Goal: Information Seeking & Learning: Understand process/instructions

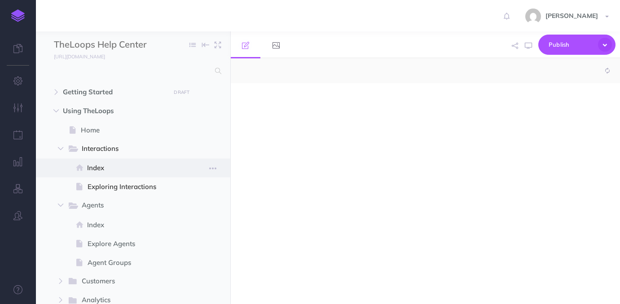
select select "null"
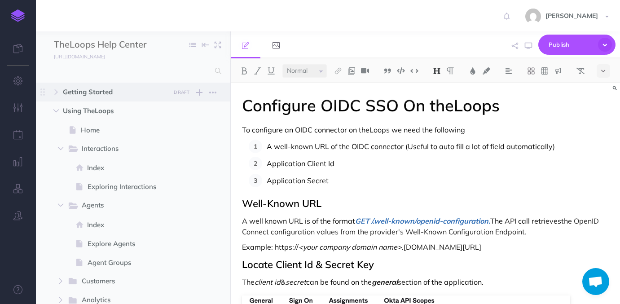
click at [90, 90] on span "Getting Started" at bounding box center [114, 92] width 102 height 11
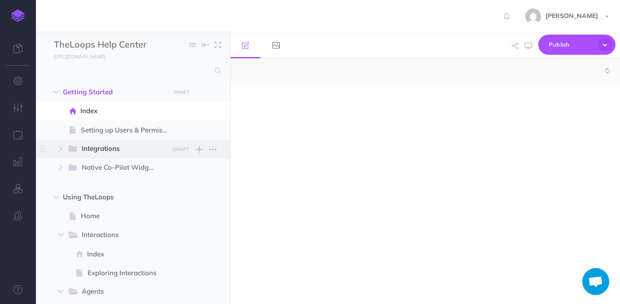
select select "null"
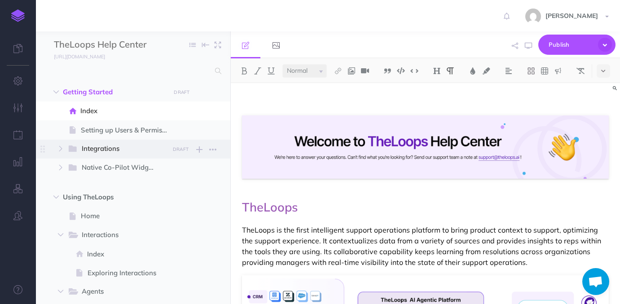
click at [128, 149] on span "Integrations" at bounding box center [122, 149] width 81 height 12
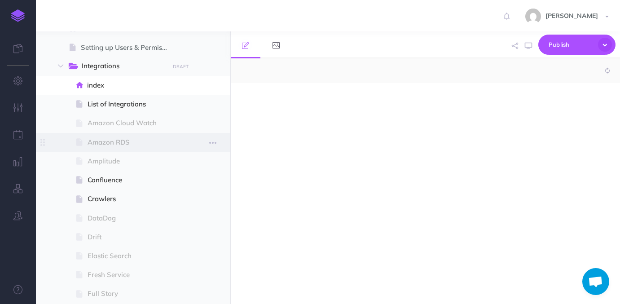
select select "null"
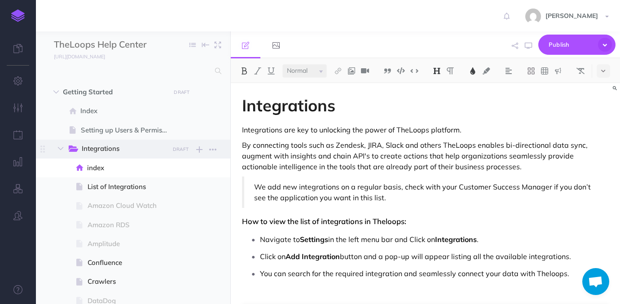
click at [113, 147] on span "Integrations" at bounding box center [122, 149] width 81 height 12
click at [61, 148] on icon "button" at bounding box center [60, 148] width 5 height 5
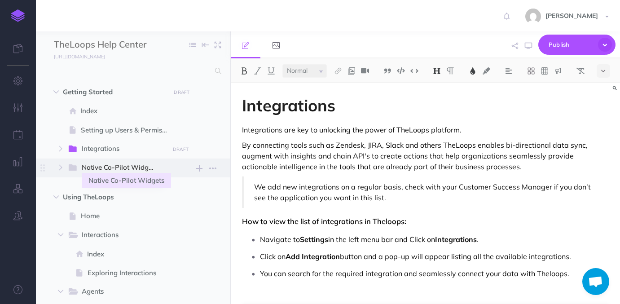
click at [96, 166] on span "Native Co-Pilot Widgets" at bounding box center [122, 168] width 81 height 12
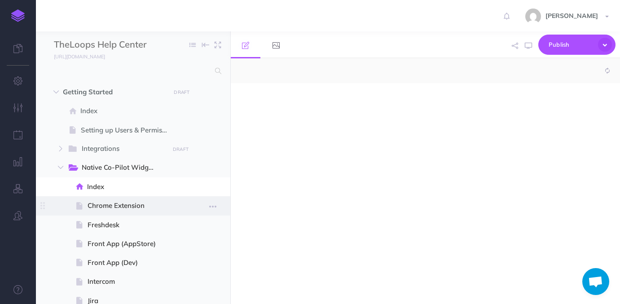
scroll to position [32, 0]
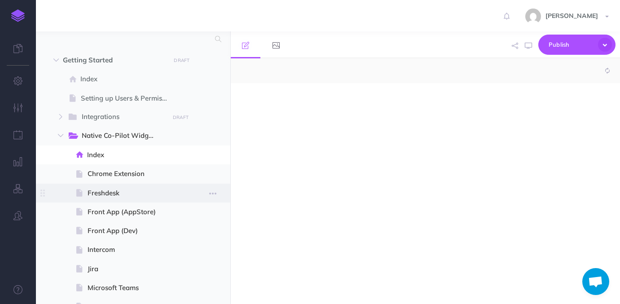
click at [131, 194] on span "Freshdesk" at bounding box center [132, 193] width 89 height 11
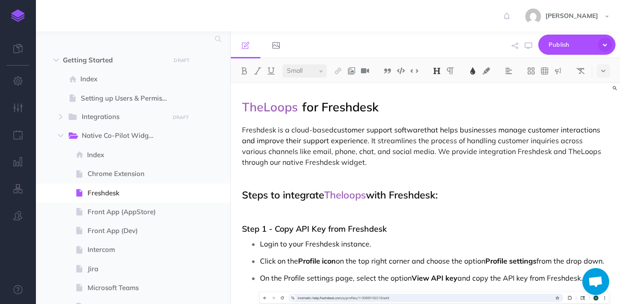
select select "null"
click at [260, 182] on p at bounding box center [425, 177] width 367 height 11
click at [270, 198] on h2 "Steps to integrate Theloops with Freshdesk:" at bounding box center [425, 195] width 367 height 11
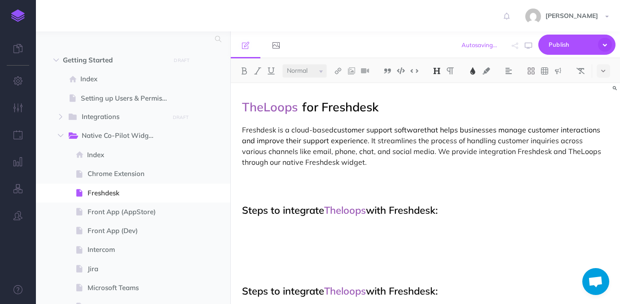
drag, startPoint x: 283, startPoint y: 207, endPoint x: 450, endPoint y: 209, distance: 167.5
click at [450, 209] on h2 "Steps to integrate Theloops with Freshdesk:" at bounding box center [425, 210] width 367 height 11
paste div
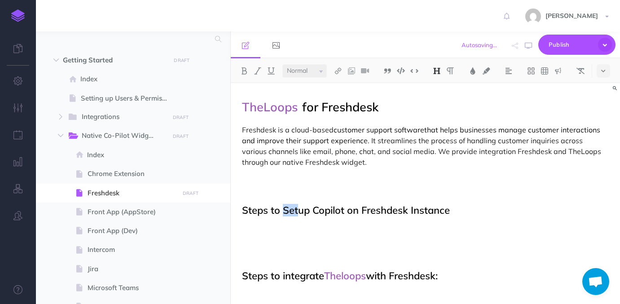
drag, startPoint x: 282, startPoint y: 207, endPoint x: 298, endPoint y: 207, distance: 15.7
click at [298, 207] on h2 "Steps to Setup Copilot on Freshdesk Instance" at bounding box center [425, 210] width 367 height 11
click at [288, 208] on h2 "Steps to Setup Copilot on Freshdesk Instance" at bounding box center [425, 210] width 367 height 11
click at [312, 208] on h2 "Steps to setup Copilot on Freshdesk Instance" at bounding box center [425, 210] width 367 height 11
click at [356, 209] on h2 "Steps to setup Theloops widget Copilot on Freshdesk Instance" at bounding box center [425, 210] width 367 height 11
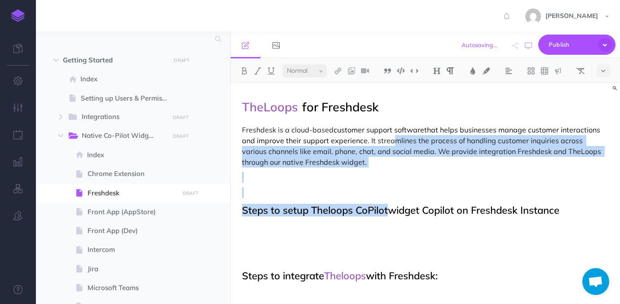
drag, startPoint x: 391, startPoint y: 207, endPoint x: 393, endPoint y: 105, distance: 102.0
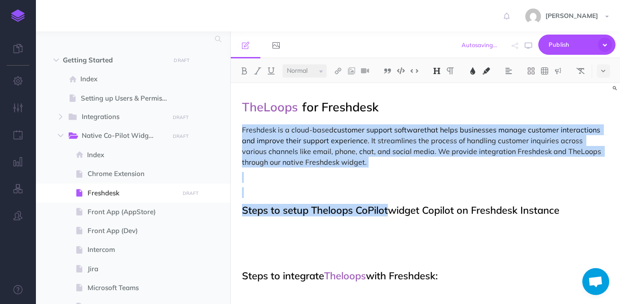
click at [447, 44] on div "Autosaving... Publish This page Publish the currently selected page draft. Publ…" at bounding box center [488, 44] width 255 height 27
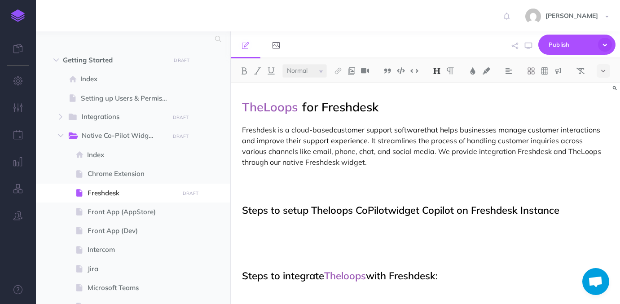
click at [388, 207] on h2 "Steps to setup Theloops CoPilotwidget Copilot on Freshdesk Instance" at bounding box center [425, 210] width 367 height 11
drag, startPoint x: 425, startPoint y: 210, endPoint x: 461, endPoint y: 210, distance: 36.4
click at [461, 210] on h2 "Steps to setup Theloops CoPilot widget Copilot on Freshdesk Instance" at bounding box center [425, 210] width 367 height 11
drag, startPoint x: 311, startPoint y: 205, endPoint x: 352, endPoint y: 210, distance: 41.1
click at [352, 210] on h2 "Steps to setup Theloops CoPilot widget on Freshdesk Instance" at bounding box center [425, 210] width 367 height 11
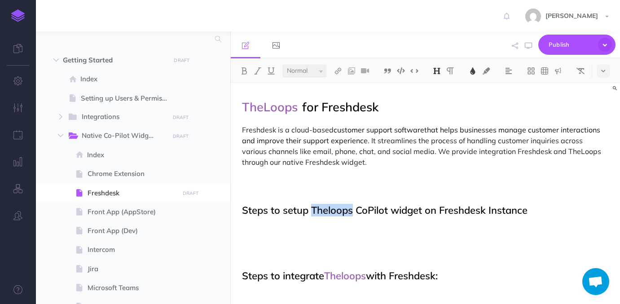
click at [475, 71] on img at bounding box center [473, 70] width 8 height 7
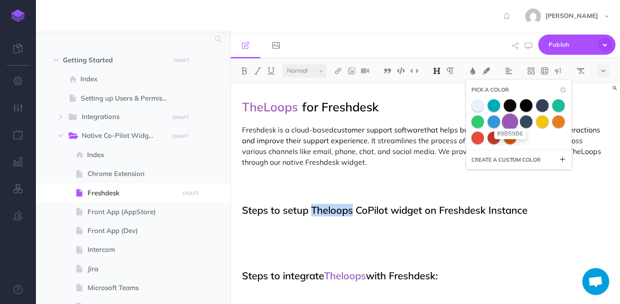
click at [507, 119] on span at bounding box center [510, 121] width 16 height 16
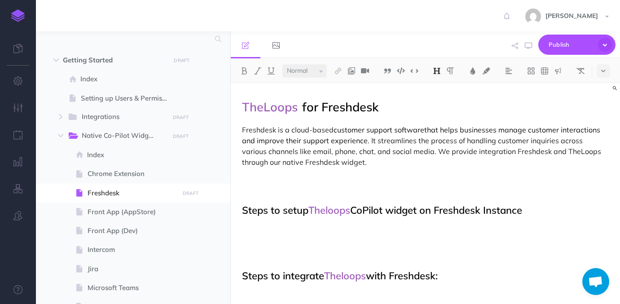
click at [379, 205] on h2 "Steps to setup Theloops CoPilot widget on Freshdesk Instance" at bounding box center [425, 210] width 367 height 11
click at [538, 208] on h2 "Steps to setup Theloops CoPilot widget on Freshdesk Instance" at bounding box center [425, 210] width 367 height 11
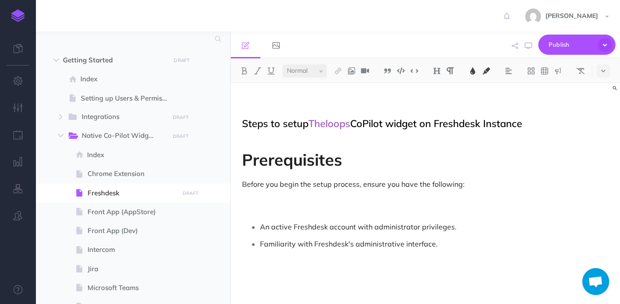
scroll to position [92, 0]
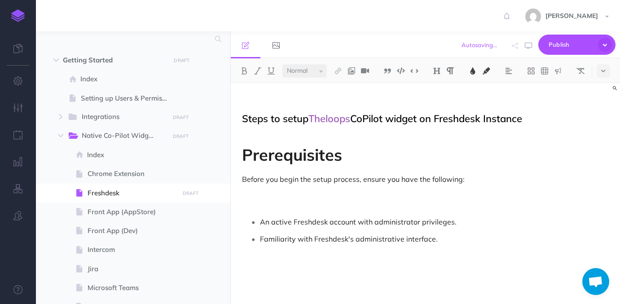
click at [261, 223] on span "An active Freshdesk account with administrator privileges." at bounding box center [358, 221] width 197 height 9
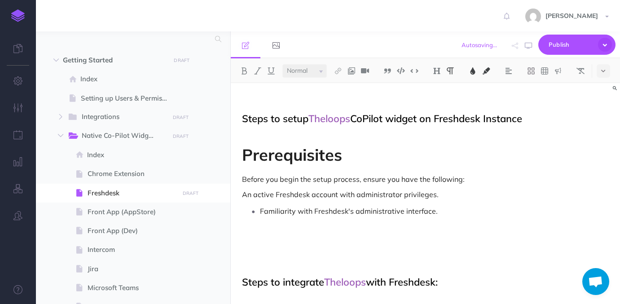
click at [260, 214] on span "Familiarity with Freshdesk's administrative interface." at bounding box center [349, 211] width 178 height 9
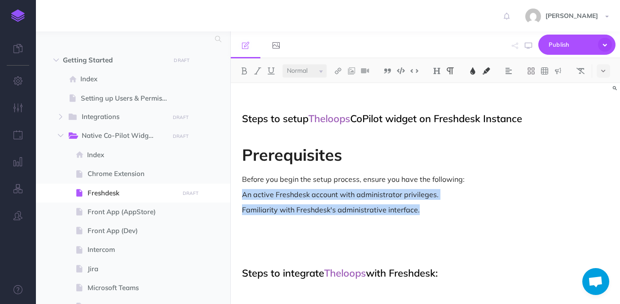
drag, startPoint x: 241, startPoint y: 190, endPoint x: 419, endPoint y: 211, distance: 179.0
click at [514, 68] on button at bounding box center [508, 70] width 13 height 13
click at [602, 72] on button at bounding box center [603, 70] width 13 height 13
click at [606, 102] on img at bounding box center [604, 100] width 8 height 7
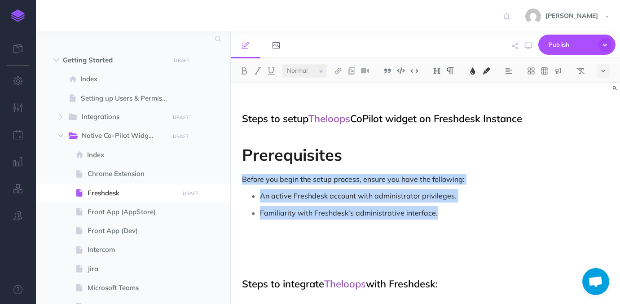
click at [385, 201] on p "An active Freshdesk account with administrator privileges." at bounding box center [434, 195] width 349 height 13
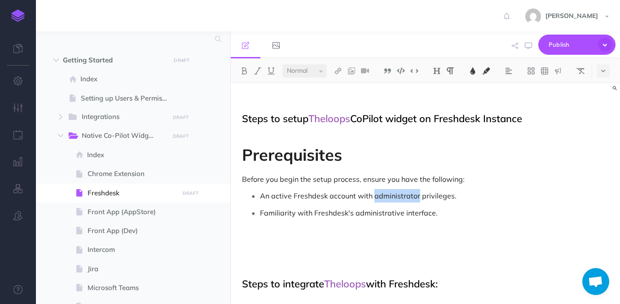
drag, startPoint x: 374, startPoint y: 196, endPoint x: 418, endPoint y: 198, distance: 44.5
click at [418, 198] on span "An active Freshdesk account with administrator privileges." at bounding box center [358, 195] width 197 height 9
click at [246, 72] on img at bounding box center [244, 70] width 8 height 7
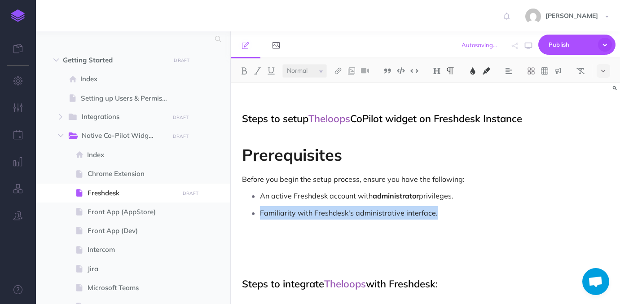
drag, startPoint x: 436, startPoint y: 216, endPoint x: 256, endPoint y: 208, distance: 179.8
click at [260, 208] on li "Familiarity with Freshdesk's administrative interface." at bounding box center [434, 212] width 349 height 13
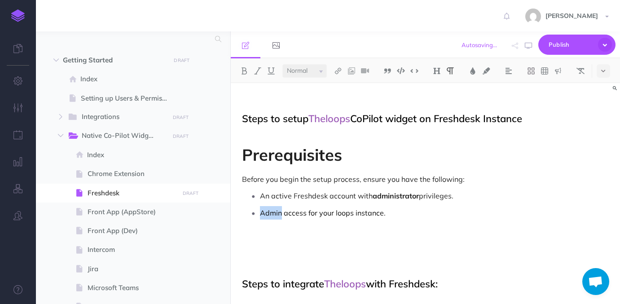
drag, startPoint x: 261, startPoint y: 214, endPoint x: 281, endPoint y: 215, distance: 20.2
click at [281, 215] on p "Admin access for your loops instance." at bounding box center [434, 212] width 349 height 13
click at [246, 71] on img at bounding box center [244, 70] width 8 height 7
click at [410, 210] on p "Admin access for your loops instance." at bounding box center [434, 212] width 349 height 13
click at [282, 213] on p "Admin access for your loops instance." at bounding box center [434, 212] width 349 height 13
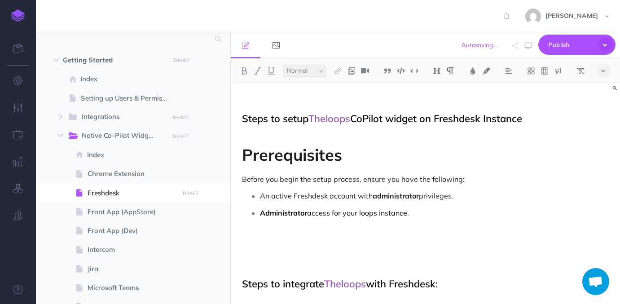
click at [421, 213] on p "Administrator access for your loops instance." at bounding box center [434, 212] width 349 height 13
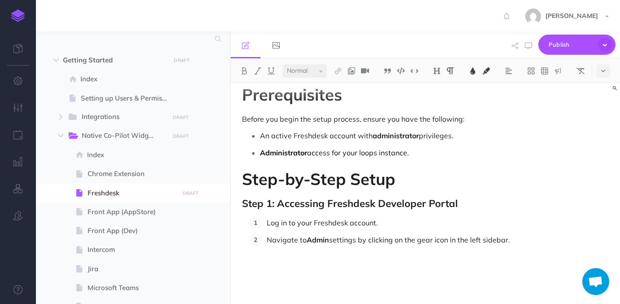
scroll to position [154, 0]
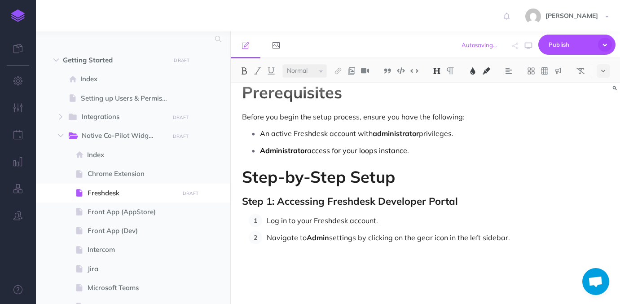
click at [293, 181] on span "Step-by-Step Setup" at bounding box center [318, 177] width 153 height 20
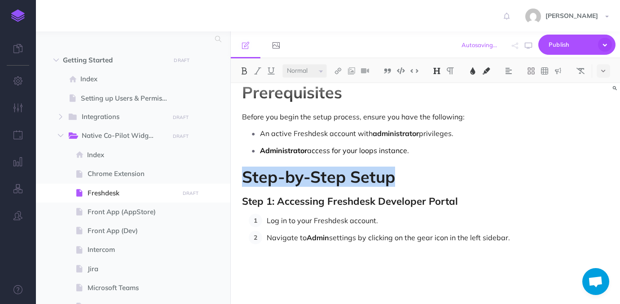
click at [293, 181] on span "Step-by-Step Setup" at bounding box center [318, 177] width 153 height 20
copy span "Step-by-Step Setup"
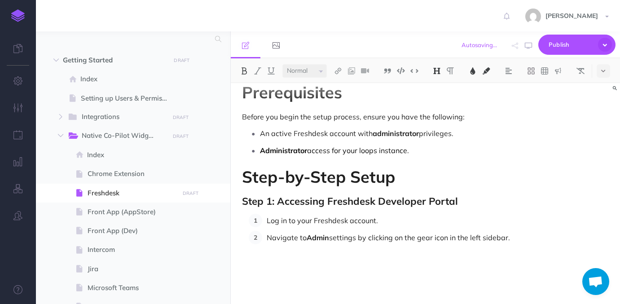
click at [287, 98] on span "Prerequisites" at bounding box center [292, 92] width 100 height 20
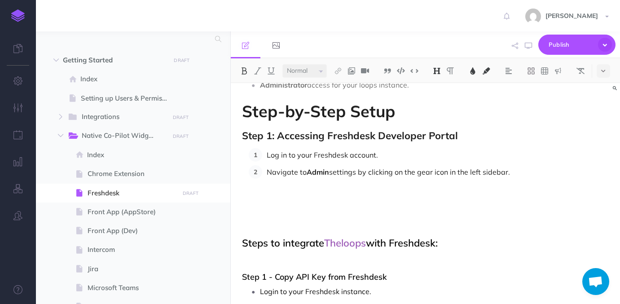
scroll to position [220, 0]
click at [316, 110] on span "Step-by-Step Setup" at bounding box center [318, 111] width 153 height 20
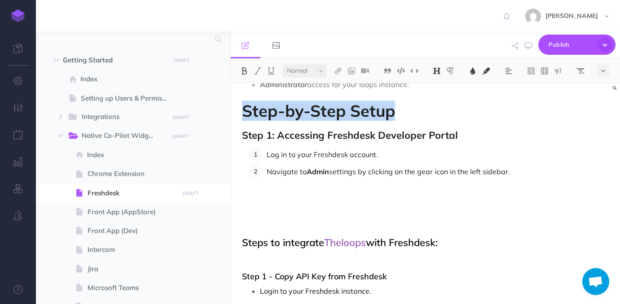
click at [316, 110] on span "Step-by-Step Setup" at bounding box center [318, 111] width 153 height 20
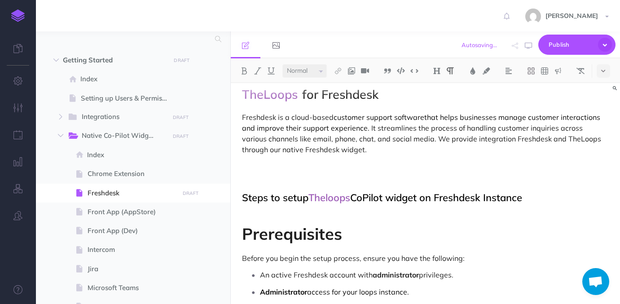
scroll to position [0, 0]
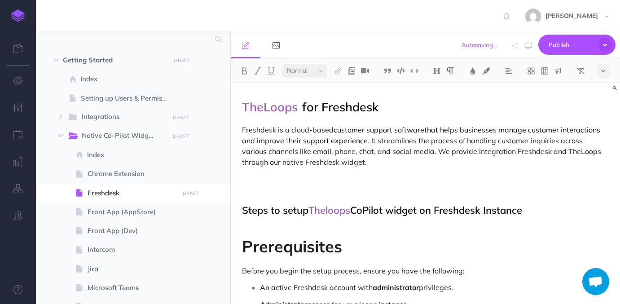
click at [280, 254] on span "Prerequisites" at bounding box center [292, 246] width 100 height 20
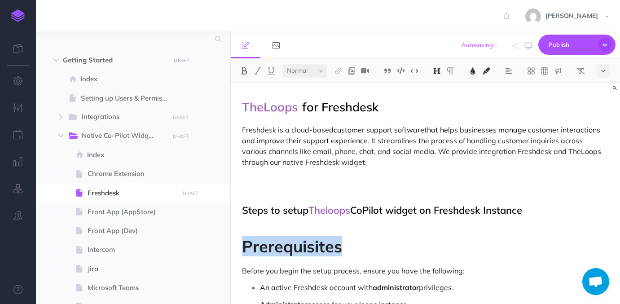
click at [280, 254] on span "Prerequisites" at bounding box center [292, 246] width 100 height 20
copy span "Prerequisites"
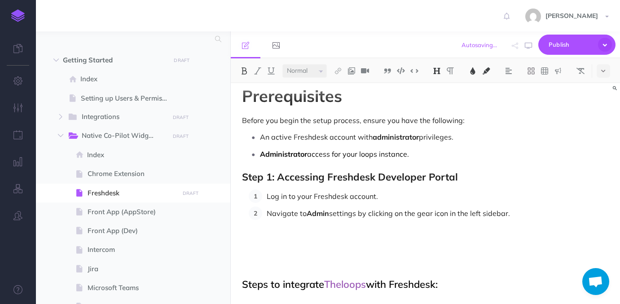
scroll to position [145, 0]
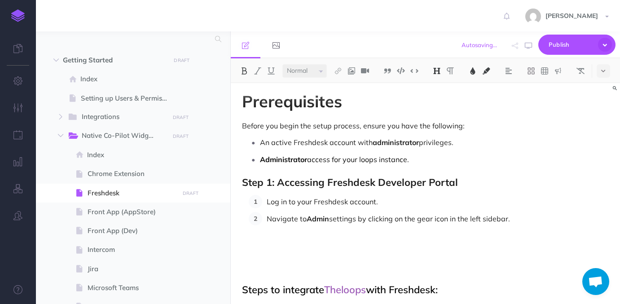
click at [305, 180] on span "Step 1: Accessing Freshdesk Developer Portal" at bounding box center [350, 182] width 216 height 13
click at [437, 73] on img at bounding box center [437, 70] width 8 height 7
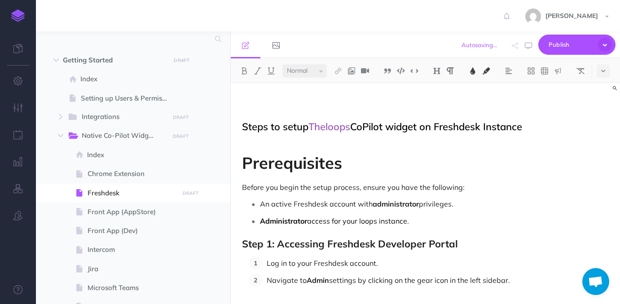
scroll to position [74, 0]
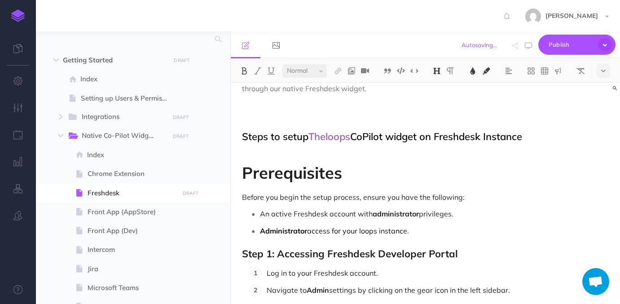
click at [281, 172] on span "Prerequisites" at bounding box center [292, 173] width 100 height 20
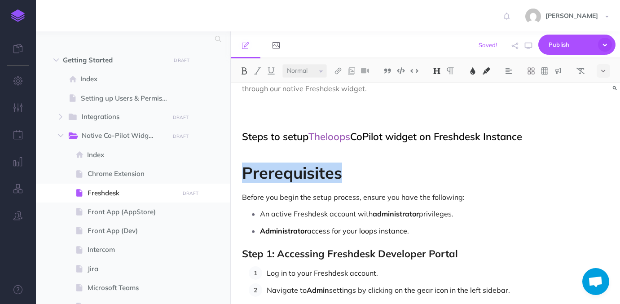
click at [281, 172] on span "Prerequisites" at bounding box center [292, 173] width 100 height 20
click at [437, 73] on img at bounding box center [437, 70] width 8 height 7
click at [441, 97] on button "H2" at bounding box center [436, 99] width 13 height 13
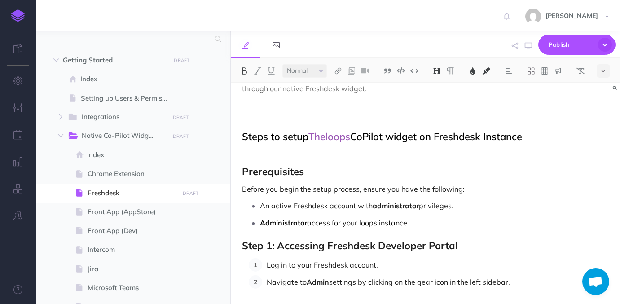
click at [321, 70] on select "Small Normal Large" at bounding box center [304, 70] width 44 height 13
click at [282, 64] on select "Small Normal Large" at bounding box center [304, 70] width 44 height 13
click at [325, 135] on span "Theloops" at bounding box center [330, 136] width 42 height 13
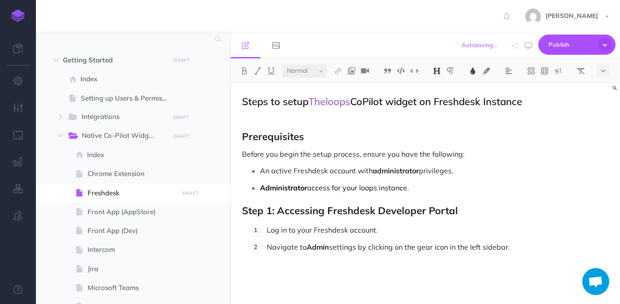
click at [339, 208] on span "Step 1: Accessing Freshdesk Developer Portal" at bounding box center [350, 210] width 216 height 13
click at [435, 74] on img at bounding box center [437, 70] width 8 height 7
click at [441, 100] on button "H2" at bounding box center [436, 99] width 13 height 13
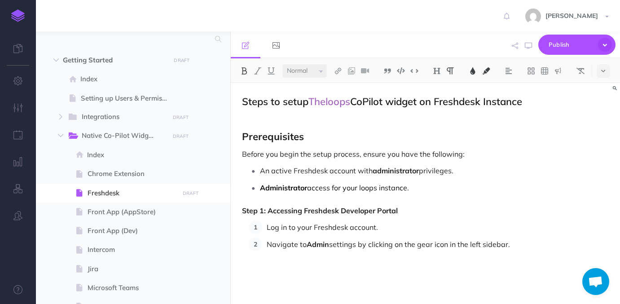
click at [308, 67] on select "Small Normal Large" at bounding box center [304, 70] width 44 height 13
click at [282, 64] on select "Small Normal Large" at bounding box center [304, 70] width 44 height 13
click at [441, 73] on img at bounding box center [437, 70] width 8 height 7
click at [442, 99] on button "H2" at bounding box center [436, 99] width 13 height 13
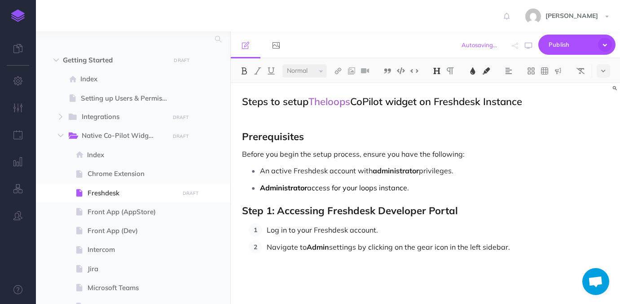
click at [431, 236] on p "Log in to your Freshdesk account." at bounding box center [438, 229] width 342 height 13
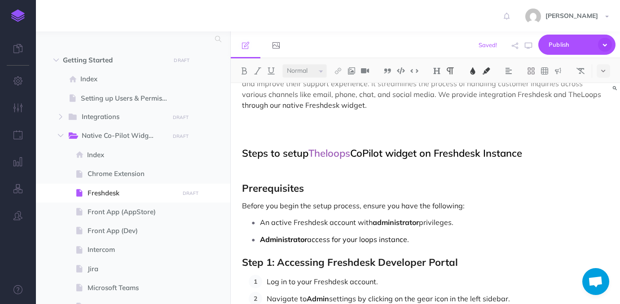
scroll to position [26, 0]
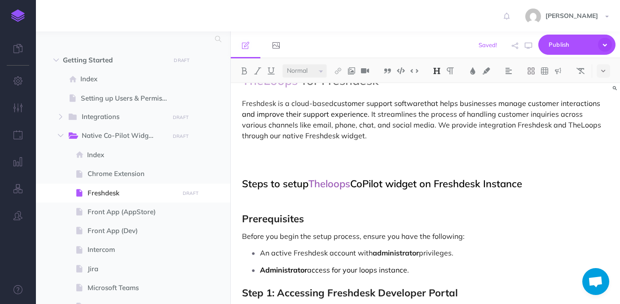
click at [379, 182] on h2 "Steps to setup Theloops CoPilot widget on Freshdesk Instance" at bounding box center [425, 183] width 367 height 11
click at [441, 70] on img at bounding box center [437, 70] width 8 height 7
click at [440, 112] on button "H3" at bounding box center [436, 113] width 13 height 13
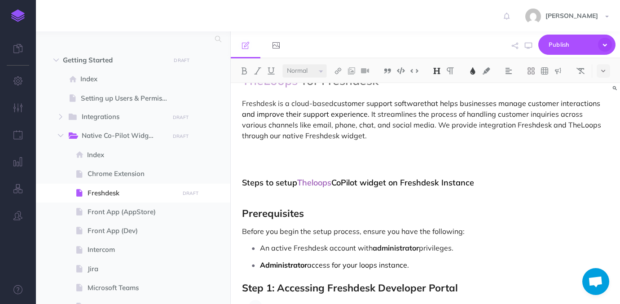
click at [436, 75] on button at bounding box center [436, 70] width 13 height 13
click at [439, 100] on button "H2" at bounding box center [436, 99] width 13 height 13
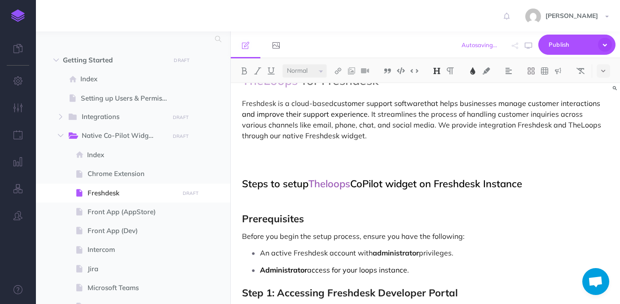
click at [322, 67] on select "Small Normal Large" at bounding box center [304, 70] width 44 height 13
click at [282, 64] on select "Small Normal Large" at bounding box center [304, 70] width 44 height 13
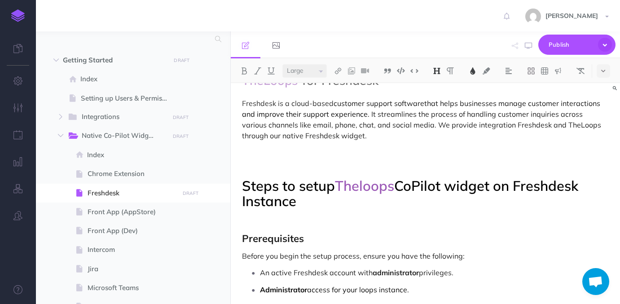
click at [310, 69] on select "Small Normal Large" at bounding box center [304, 70] width 44 height 13
click at [282, 64] on select "Small Normal Large" at bounding box center [304, 70] width 44 height 13
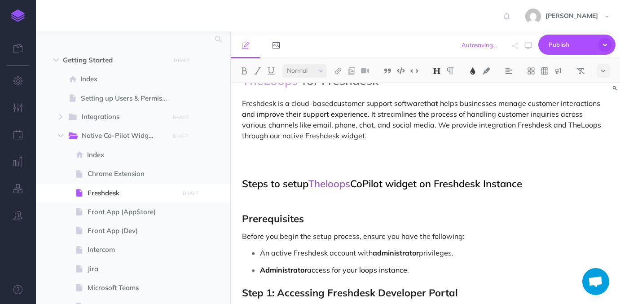
click at [307, 200] on p at bounding box center [425, 201] width 367 height 11
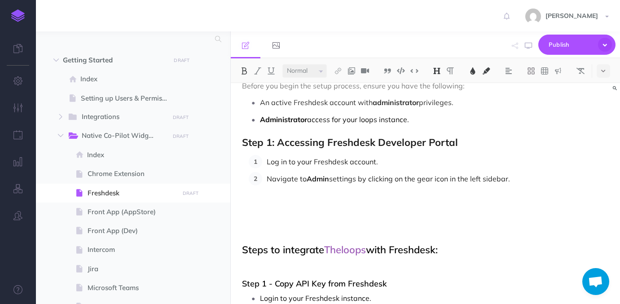
scroll to position [179, 0]
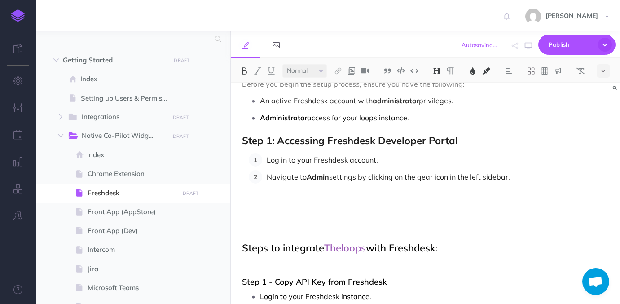
click at [243, 139] on span "Step 1: Accessing Freshdesk Developer Portal" at bounding box center [350, 140] width 216 height 13
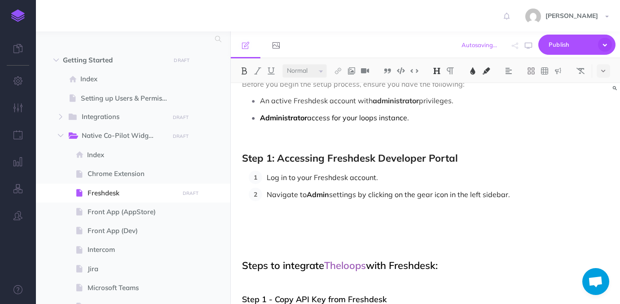
scroll to position [203, 0]
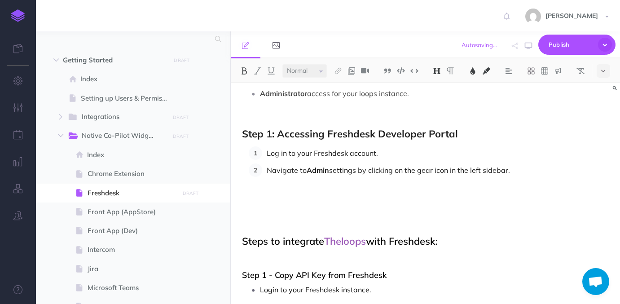
click at [265, 151] on li "Log in to your Freshdesk account." at bounding box center [435, 152] width 347 height 13
drag, startPoint x: 523, startPoint y: 175, endPoint x: 265, endPoint y: 150, distance: 259.4
click at [265, 150] on ol "Log in to your Freshdesk account. Navigate to Admin settings by clicking on the…" at bounding box center [429, 161] width 360 height 31
click at [606, 69] on button at bounding box center [603, 70] width 13 height 13
click at [604, 97] on img at bounding box center [604, 100] width 8 height 7
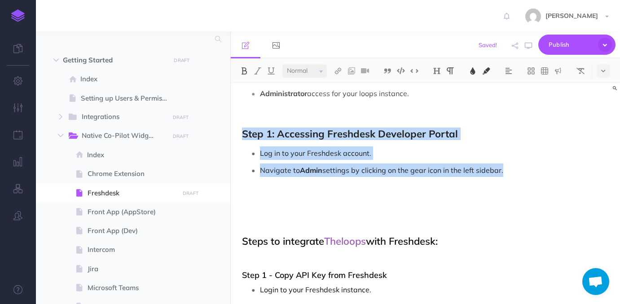
click at [518, 165] on p "Navigate to Admin settings by clicking on the gear icon in the left sidebar." at bounding box center [434, 169] width 349 height 13
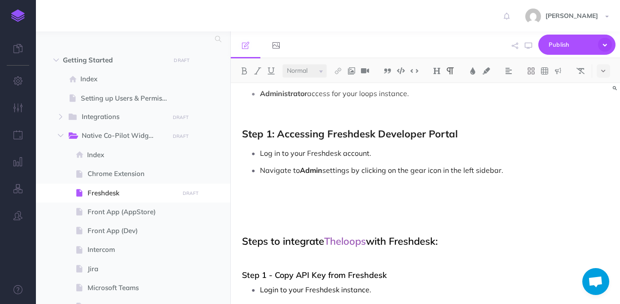
click at [281, 191] on p at bounding box center [425, 193] width 367 height 11
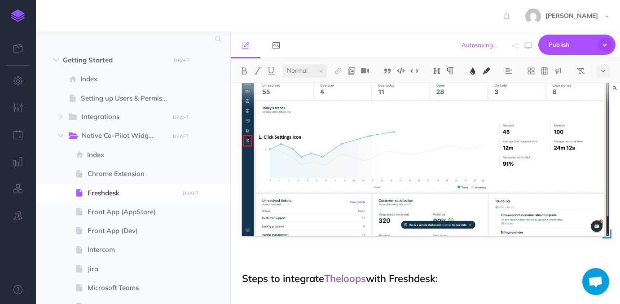
scroll to position [347, 0]
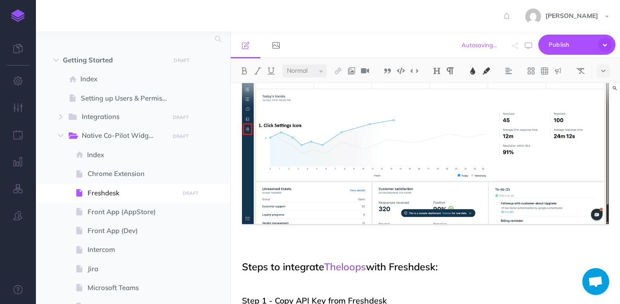
click at [388, 135] on img at bounding box center [425, 134] width 367 height 181
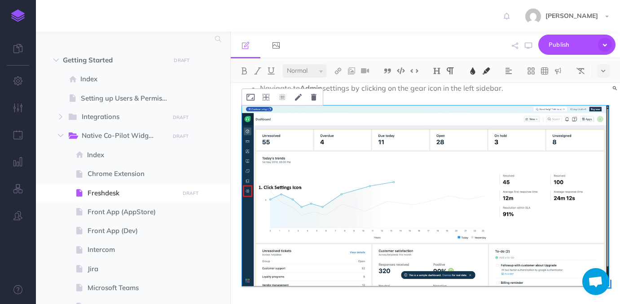
scroll to position [273, 0]
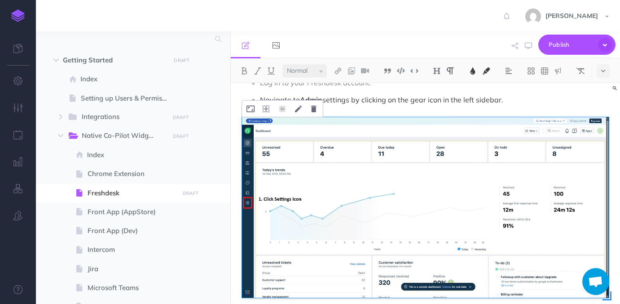
click at [331, 140] on img at bounding box center [425, 207] width 367 height 181
click at [314, 109] on icon at bounding box center [313, 109] width 5 height 7
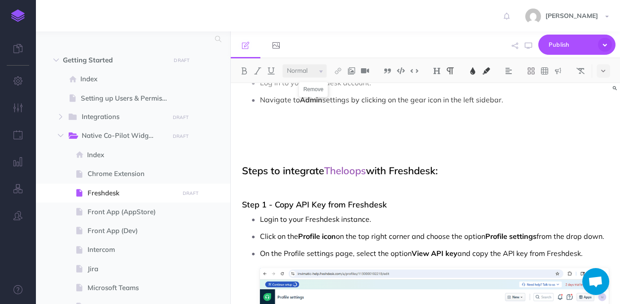
click at [512, 101] on p "Navigate to Admin settings by clicking on the gear icon in the left sidebar." at bounding box center [434, 99] width 349 height 13
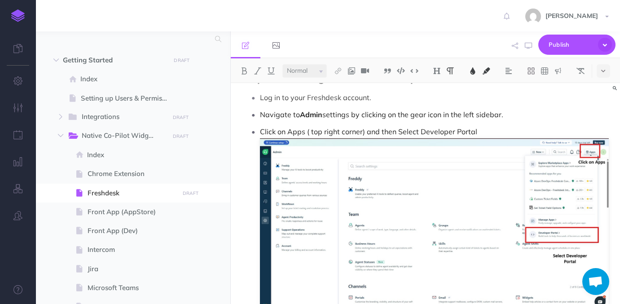
scroll to position [258, 0]
click at [326, 115] on span "settings by clicking on the gear icon in the left sidebar." at bounding box center [412, 115] width 181 height 9
click at [387, 115] on span "Navigate to settings by clicking on the gear icon in the left sidebar." at bounding box center [371, 115] width 223 height 9
click at [388, 115] on span "Navigate to settings by clicking on the Settings)gear icon in the left sidebar." at bounding box center [386, 115] width 253 height 9
click at [420, 115] on span "Navigate to settings by clicking on the (Settings)gear icon in the left sidebar." at bounding box center [387, 115] width 255 height 9
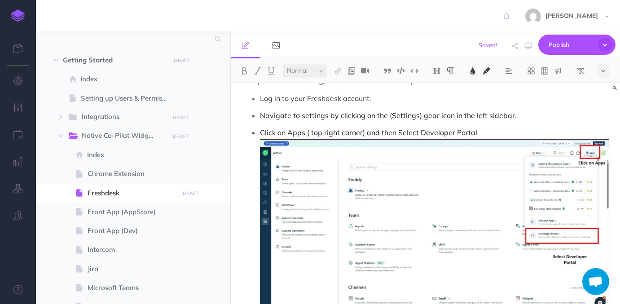
click at [300, 116] on span "Navigate to settings by clicking on the (Settings) gear icon in the left sideba…" at bounding box center [388, 115] width 257 height 9
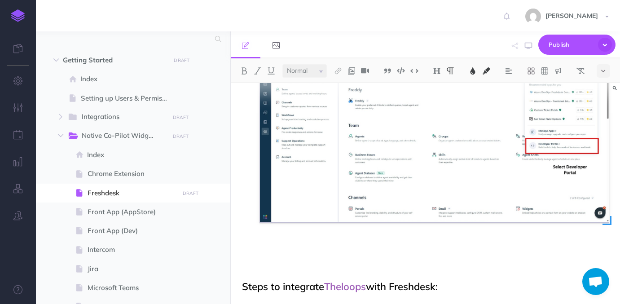
scroll to position [355, 0]
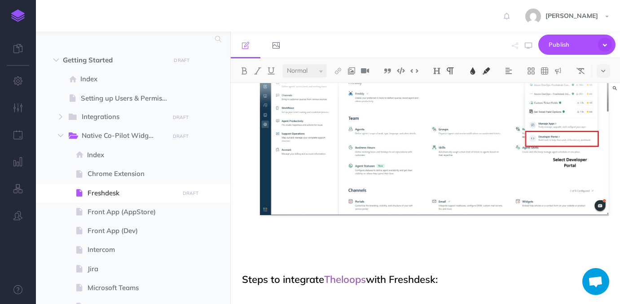
click at [602, 69] on icon at bounding box center [603, 71] width 4 height 6
click at [603, 98] on img at bounding box center [604, 100] width 8 height 7
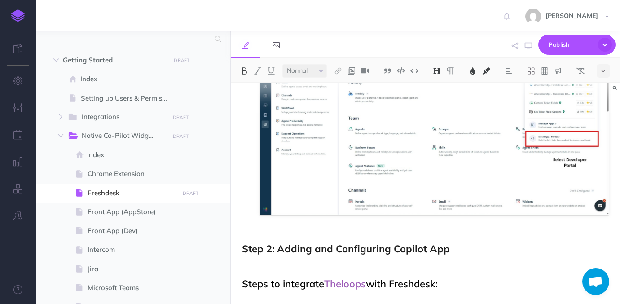
click at [332, 251] on span "Step 2: Adding and Configuring Copilot App" at bounding box center [346, 249] width 208 height 13
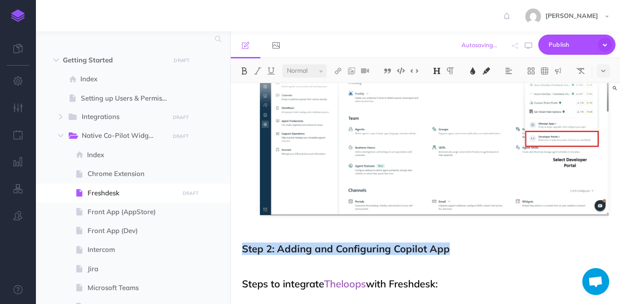
click at [332, 251] on span "Step 2: Adding and Configuring Copilot App" at bounding box center [346, 249] width 208 height 13
click at [244, 70] on img at bounding box center [244, 70] width 8 height 7
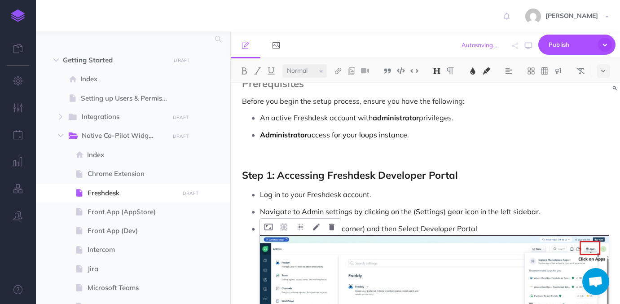
scroll to position [154, 0]
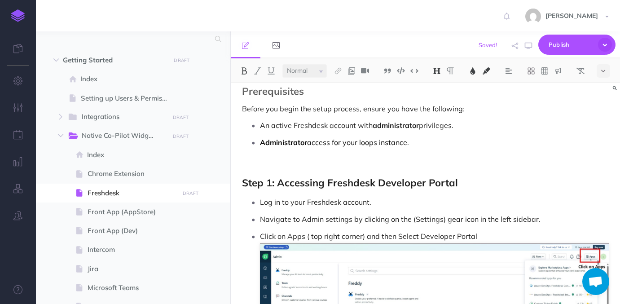
click at [305, 185] on span "Step 1: Accessing Freshdesk Developer Portal" at bounding box center [350, 182] width 216 height 13
click at [243, 76] on button at bounding box center [244, 70] width 13 height 13
click at [269, 94] on span "Prerequisites" at bounding box center [273, 91] width 62 height 13
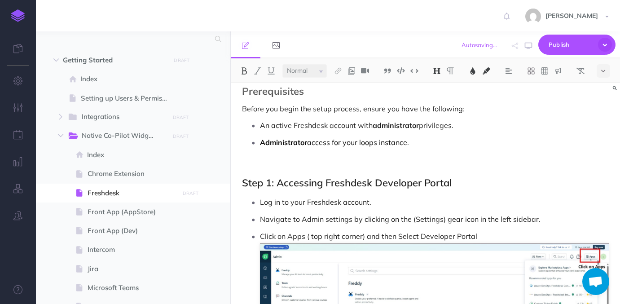
click at [269, 94] on span "Prerequisites" at bounding box center [273, 91] width 62 height 13
click at [245, 74] on button at bounding box center [244, 70] width 13 height 13
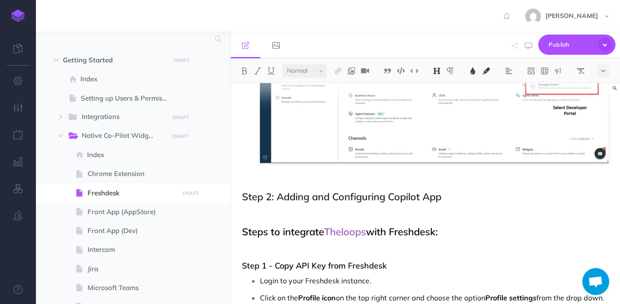
scroll to position [140, 0]
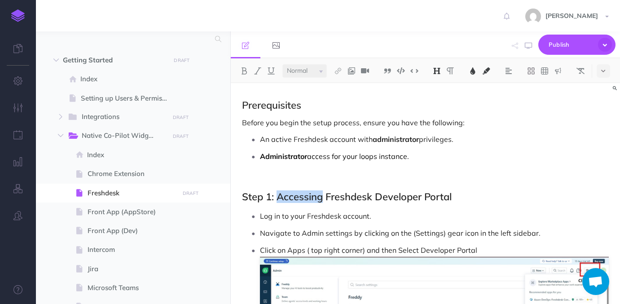
click at [316, 195] on span "Step 1: Accessing Freshdesk Developer Portal" at bounding box center [347, 196] width 210 height 13
click at [441, 69] on img at bounding box center [437, 70] width 8 height 7
click at [353, 183] on p at bounding box center [425, 179] width 367 height 11
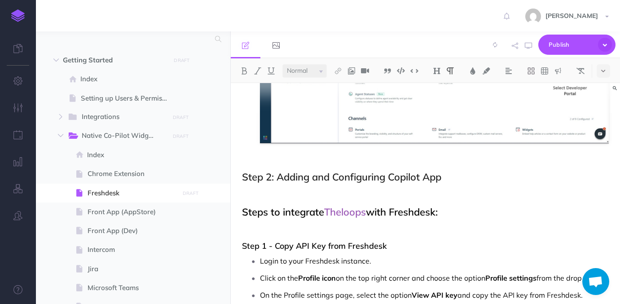
scroll to position [462, 0]
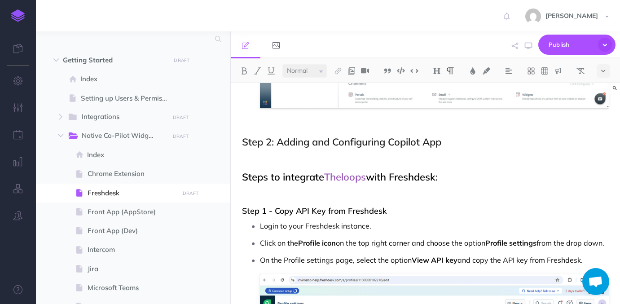
click at [325, 144] on span "Step 2: Adding and Configuring Copilot App" at bounding box center [341, 142] width 199 height 13
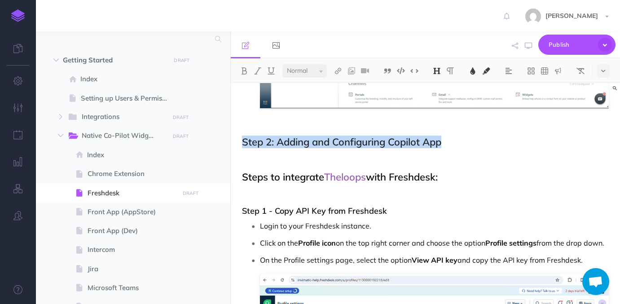
click at [325, 144] on span "Step 2: Adding and Configuring Copilot App" at bounding box center [341, 142] width 199 height 13
click at [433, 69] on button at bounding box center [436, 70] width 13 height 13
click at [410, 156] on p at bounding box center [425, 159] width 367 height 11
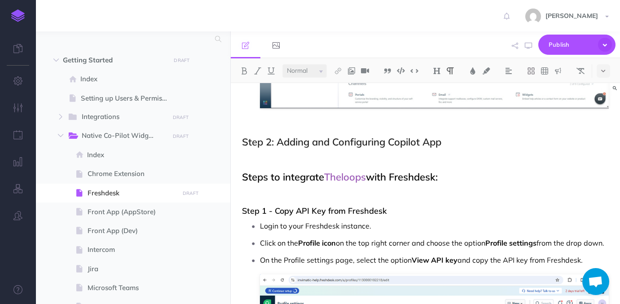
click at [452, 144] on h2 "Step 2: Adding and Configuring Copilot App" at bounding box center [425, 142] width 367 height 11
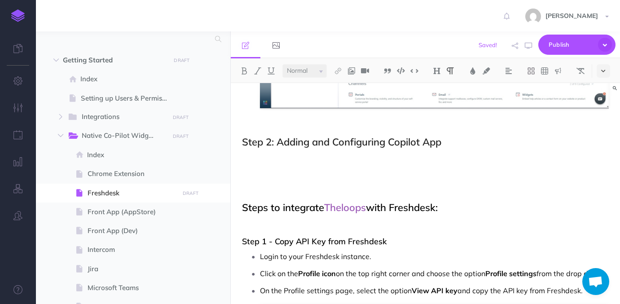
click at [605, 71] on icon at bounding box center [603, 71] width 4 height 6
click at [601, 98] on img at bounding box center [604, 100] width 8 height 7
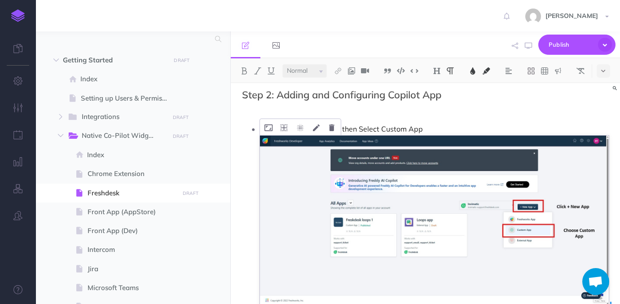
scroll to position [509, 0]
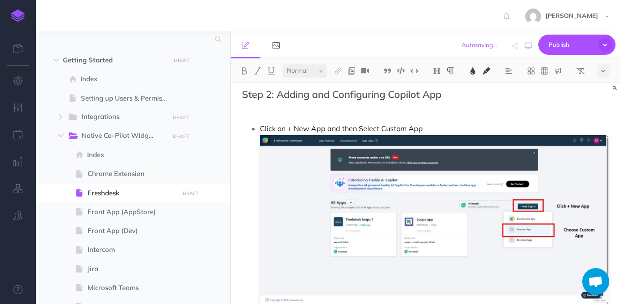
click at [423, 125] on p "Click on + New App and then Select Custom App" at bounding box center [434, 215] width 349 height 186
click at [431, 131] on p "Click on + New App and then Select Custom App" at bounding box center [434, 215] width 349 height 186
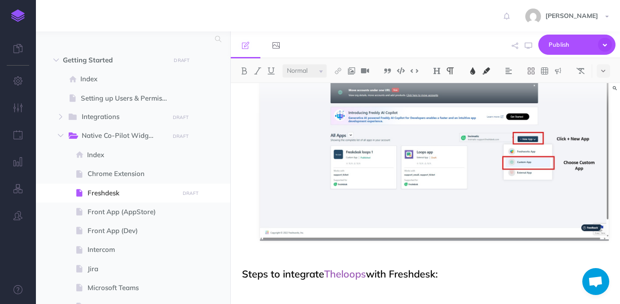
scroll to position [582, 0]
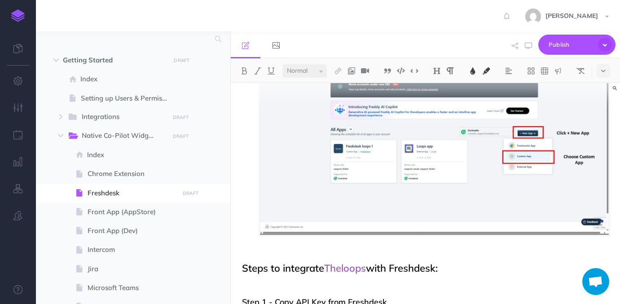
click at [342, 246] on p at bounding box center [425, 250] width 367 height 11
click at [601, 70] on button at bounding box center [603, 70] width 13 height 13
click at [607, 98] on img at bounding box center [604, 100] width 8 height 7
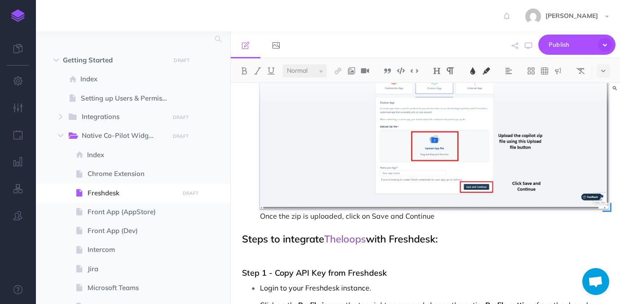
scroll to position [819, 0]
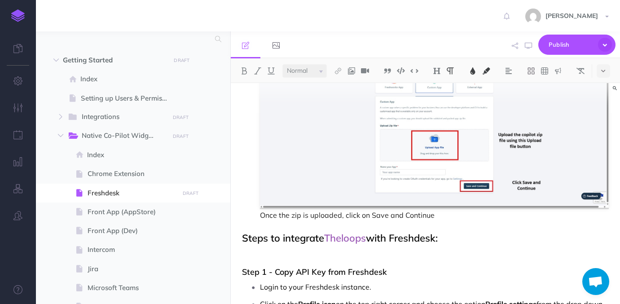
click at [349, 213] on span "Click on Upload App File and choose copilot_freshdesk.zip file. Enter a display…" at bounding box center [435, 115] width 351 height 208
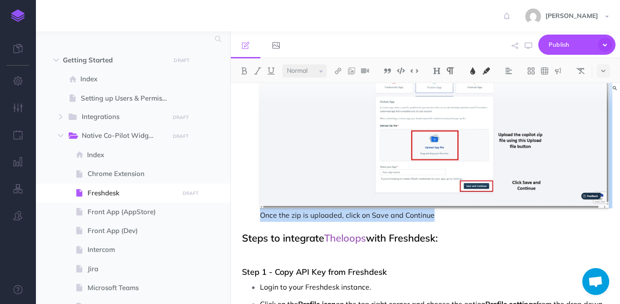
click at [349, 213] on span "Click on Upload App File and choose copilot_freshdesk.zip file. Enter a display…" at bounding box center [435, 115] width 351 height 208
copy span "Click on Upload App File and choose copilot_freshdesk.zip file. Enter a display…"
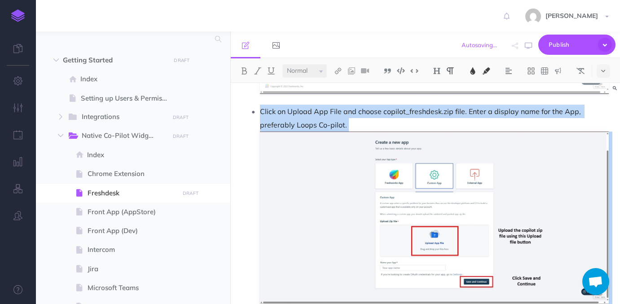
scroll to position [737, 0]
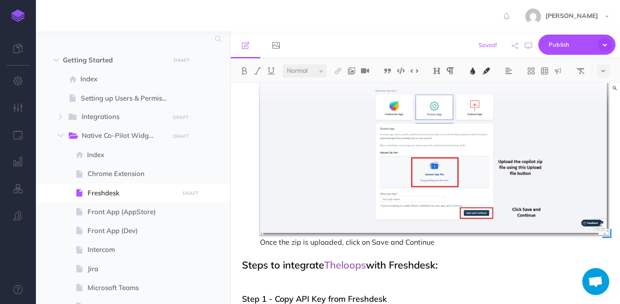
scroll to position [800, 0]
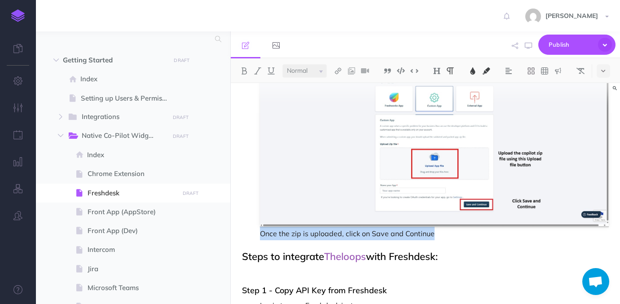
drag, startPoint x: 440, startPoint y: 234, endPoint x: 263, endPoint y: 236, distance: 177.4
click at [262, 236] on p "Click on Upload App File and choose copilot_freshdesk.zip file. Enter a display…" at bounding box center [434, 133] width 349 height 213
copy span "Once the zip is uploaded, click on Save and Continue"
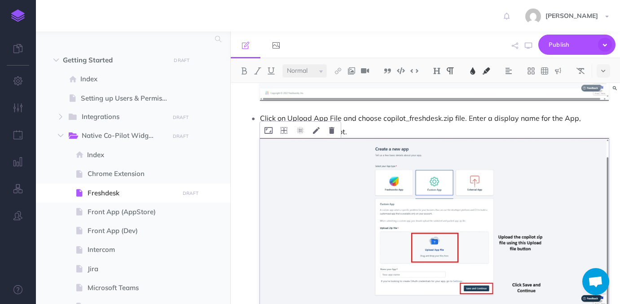
scroll to position [710, 0]
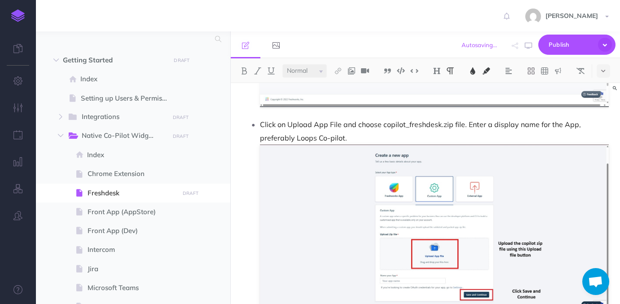
click at [366, 136] on p "Click on Upload App File and choose copilot_freshdesk.zip file. Enter a display…" at bounding box center [434, 224] width 349 height 213
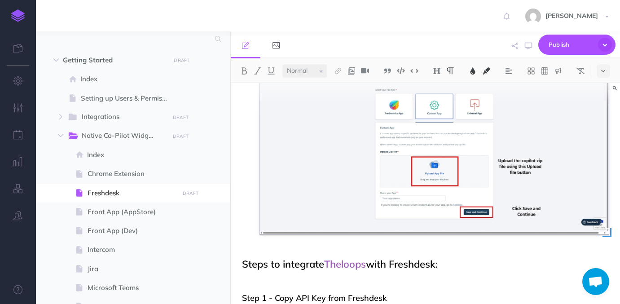
scroll to position [807, 0]
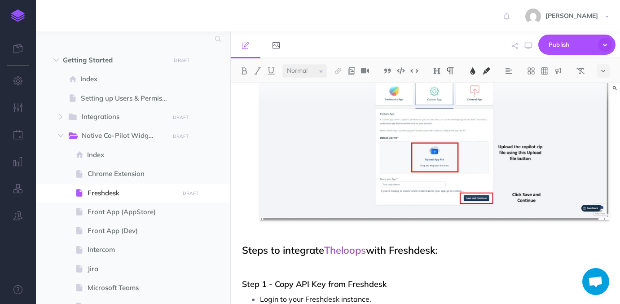
click at [405, 231] on p "Click on Upload App File and choose copilot_freshdesk.zip file. Enter a display…" at bounding box center [434, 127] width 349 height 213
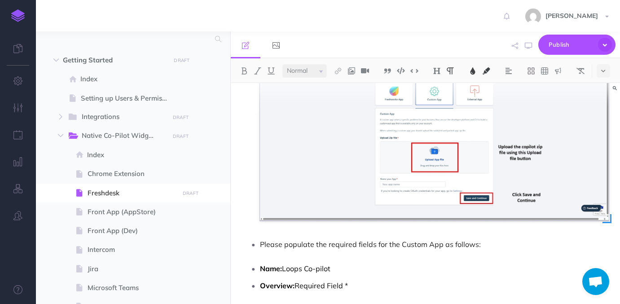
scroll to position [818, 0]
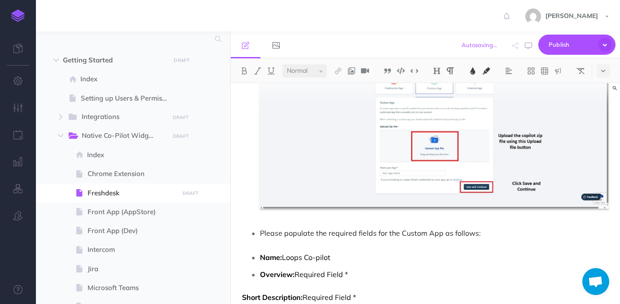
click at [261, 257] on span "Name:" at bounding box center [271, 257] width 22 height 9
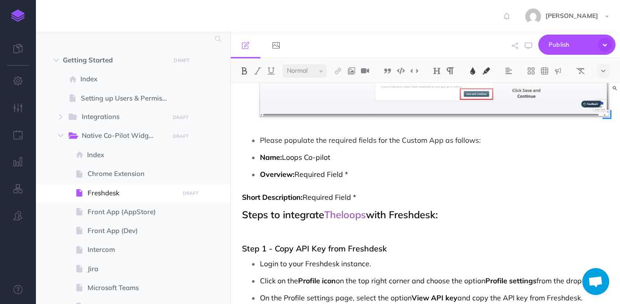
scroll to position [913, 0]
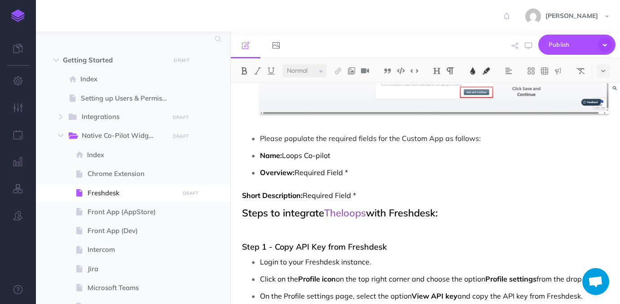
click at [243, 195] on span "Short Description:" at bounding box center [272, 195] width 61 height 9
drag, startPoint x: 260, startPoint y: 156, endPoint x: 384, endPoint y: 190, distance: 127.6
click at [384, 190] on ul "Click on Upload App File and choose copilot_freshdesk.zip file. Enter a display…" at bounding box center [428, 55] width 362 height 281
click at [607, 69] on button at bounding box center [603, 70] width 13 height 13
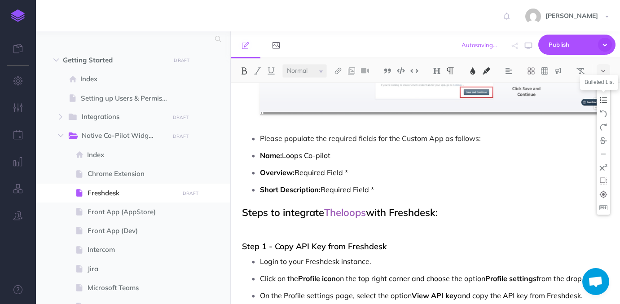
click at [607, 101] on img at bounding box center [604, 100] width 8 height 7
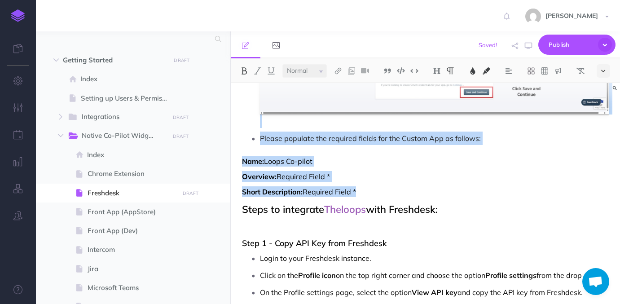
click at [605, 71] on icon at bounding box center [603, 71] width 4 height 6
click at [605, 97] on img at bounding box center [604, 100] width 8 height 7
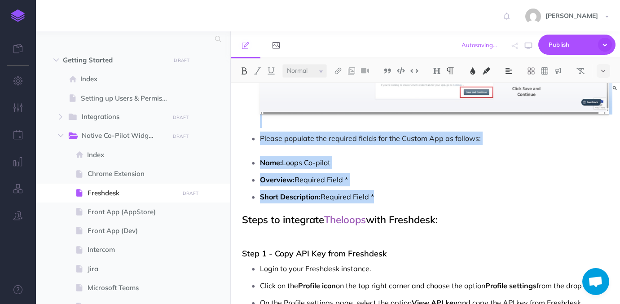
click at [512, 71] on img at bounding box center [509, 70] width 8 height 7
click at [381, 186] on p "Overview: Required Field *" at bounding box center [434, 179] width 349 height 13
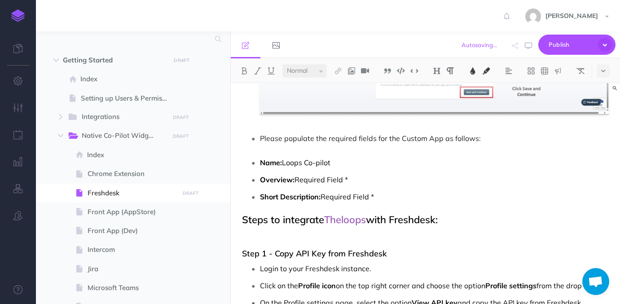
click at [260, 162] on li "Name: Loops Co-pilot" at bounding box center [434, 162] width 349 height 13
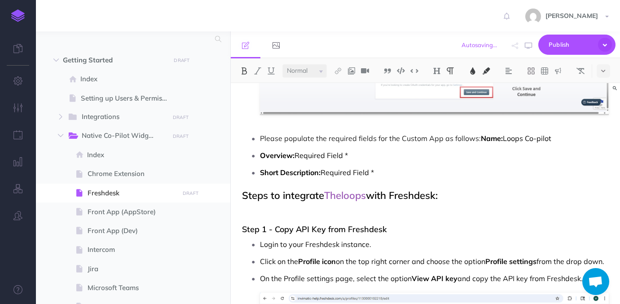
click at [261, 155] on span "Overview:" at bounding box center [277, 155] width 35 height 9
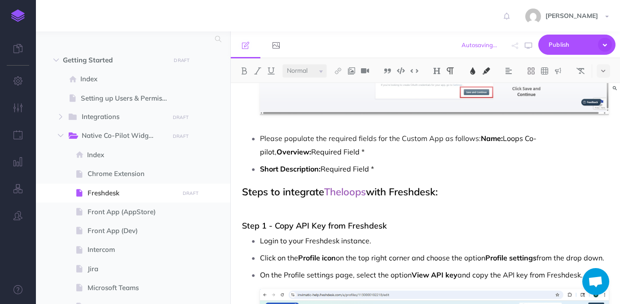
click at [260, 167] on span "Short Description:" at bounding box center [290, 168] width 61 height 9
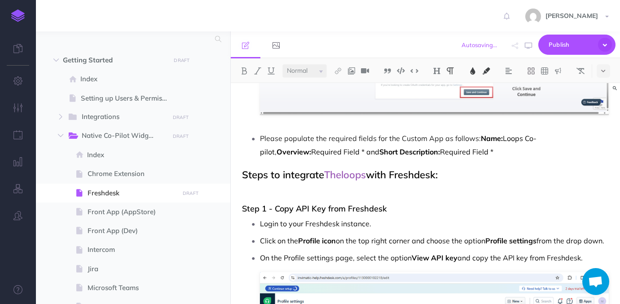
click at [478, 138] on span "Please populate the required fields for the Custom App as follows:" at bounding box center [370, 138] width 221 height 9
click at [466, 153] on p "Please populate the required fields for the Custom App as follows - Name: Loops…" at bounding box center [434, 145] width 349 height 27
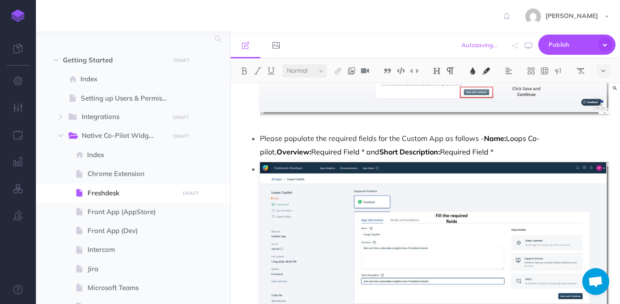
click at [260, 168] on li at bounding box center [434, 248] width 349 height 172
click at [260, 165] on li at bounding box center [434, 248] width 349 height 172
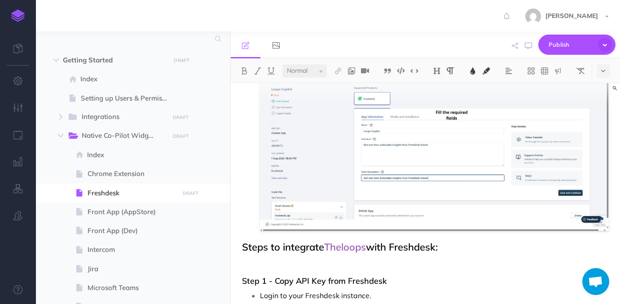
scroll to position [1014, 0]
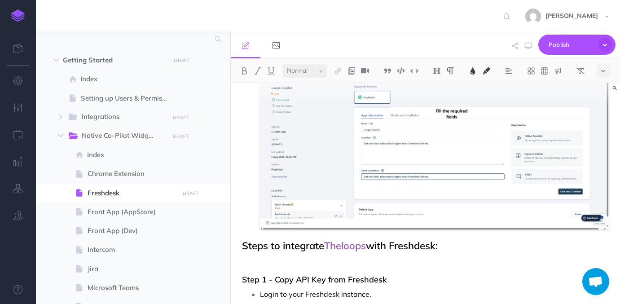
click at [243, 243] on h2 "Steps to integrate Theloops with Freshdesk:" at bounding box center [425, 245] width 367 height 11
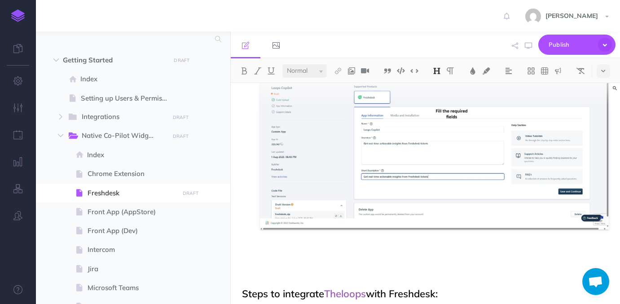
scroll to position [1042, 0]
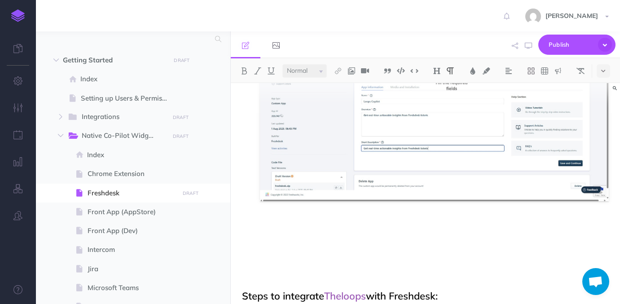
click at [260, 229] on p at bounding box center [425, 232] width 367 height 11
click at [605, 69] on icon at bounding box center [603, 71] width 4 height 6
click at [604, 99] on img at bounding box center [604, 100] width 8 height 7
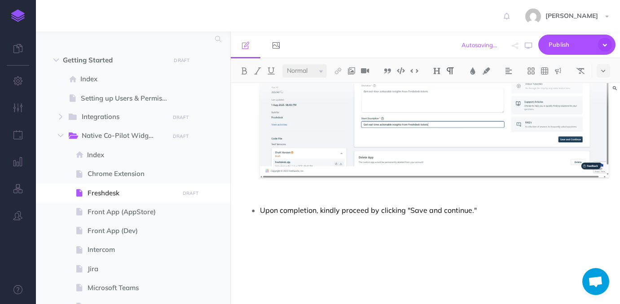
scroll to position [1088, 0]
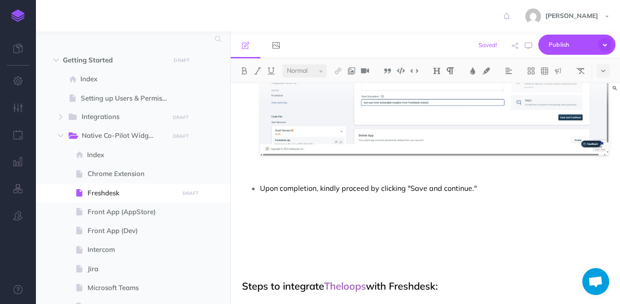
click at [488, 191] on p "Upon completion, kindly proceed by clicking "Save and continue."" at bounding box center [434, 187] width 349 height 13
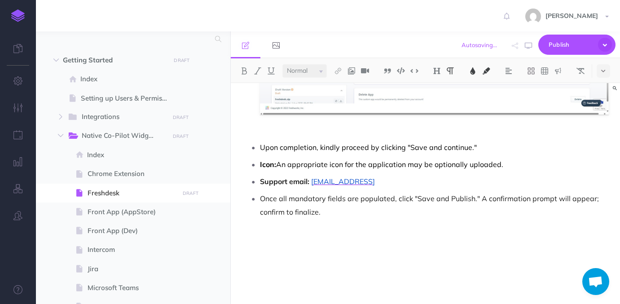
scroll to position [1131, 0]
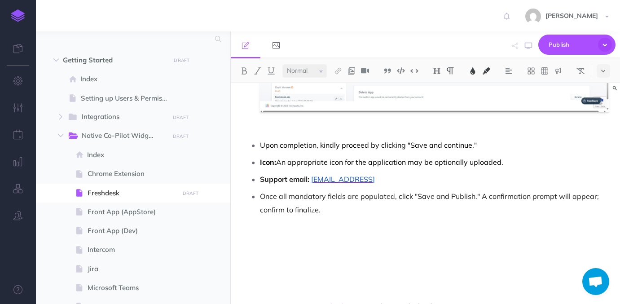
click at [261, 179] on span "Support email:" at bounding box center [284, 179] width 49 height 9
click at [336, 211] on p "Once all mandatory fields are populated, click "Save and Publish." A confirmati…" at bounding box center [434, 203] width 349 height 27
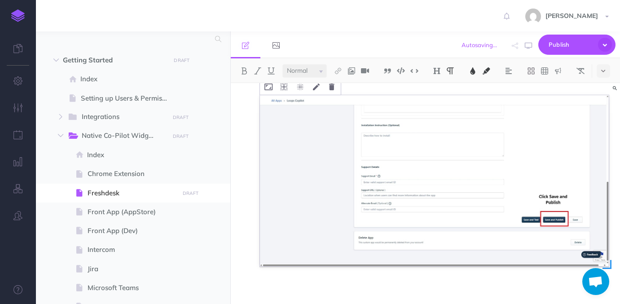
scroll to position [1301, 0]
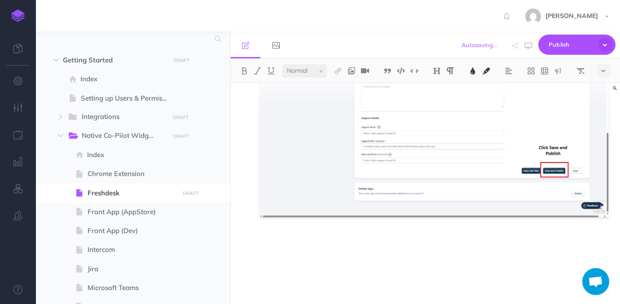
click at [388, 245] on div "TheLoops for Freshdesk Freshdesk is a cloud-based customer support software tha…" at bounding box center [425, 277] width 389 height 2990
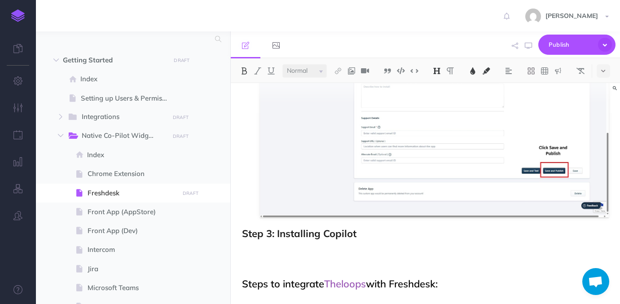
click at [284, 235] on span "Step 3: Installing Copilot" at bounding box center [299, 233] width 115 height 13
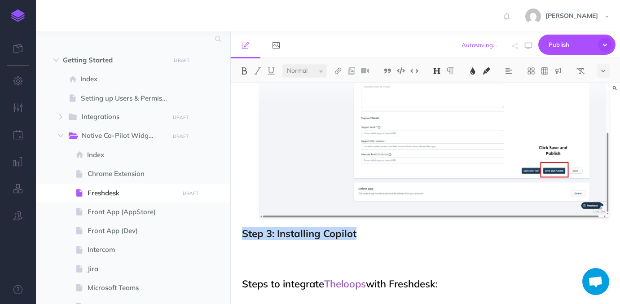
click at [284, 235] on span "Step 3: Installing Copilot" at bounding box center [299, 233] width 115 height 13
click at [244, 73] on img at bounding box center [244, 70] width 8 height 7
click at [442, 69] on button at bounding box center [436, 70] width 13 height 13
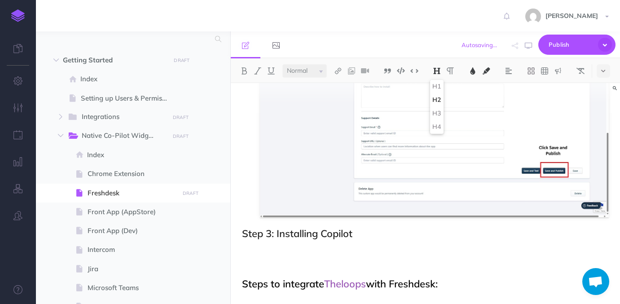
click at [302, 68] on select "Small Normal Large" at bounding box center [304, 70] width 44 height 13
click at [364, 232] on h2 "Step 3: Installing Copilot" at bounding box center [425, 233] width 367 height 11
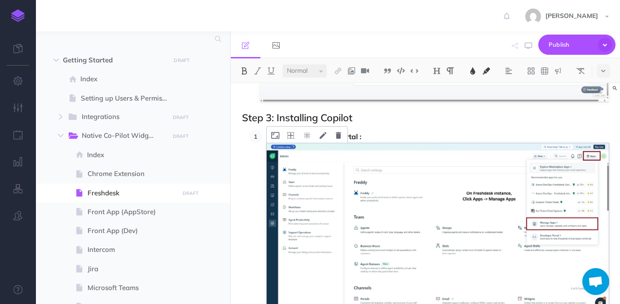
scroll to position [1420, 0]
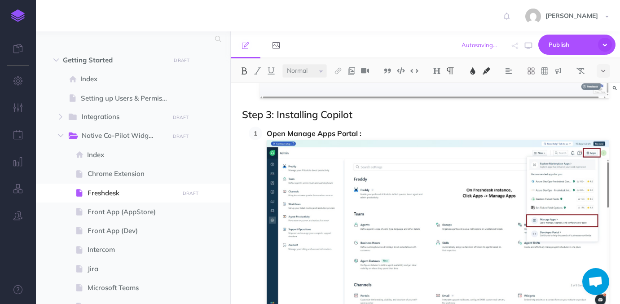
click at [263, 134] on li "Open Manage Apps Portal :" at bounding box center [435, 218] width 347 height 182
drag, startPoint x: 263, startPoint y: 134, endPoint x: 251, endPoint y: 133, distance: 11.7
click at [262, 133] on li "Open Manage Apps Portal :" at bounding box center [435, 218] width 347 height 182
click at [603, 70] on icon at bounding box center [603, 71] width 4 height 6
click at [604, 100] on img at bounding box center [604, 100] width 8 height 7
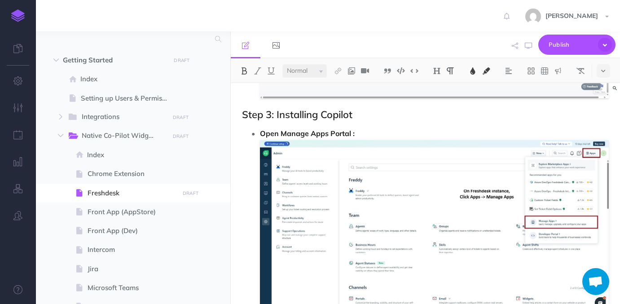
click at [386, 131] on p "Open Manage Apps Portal :" at bounding box center [434, 219] width 349 height 185
click at [279, 134] on span "Open Manage Apps Portal" at bounding box center [434, 179] width 349 height 101
click at [246, 73] on img at bounding box center [244, 70] width 8 height 7
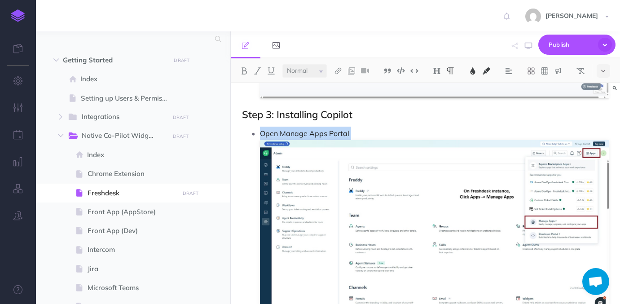
click at [362, 130] on p "Open Manage Apps Portal" at bounding box center [434, 219] width 349 height 185
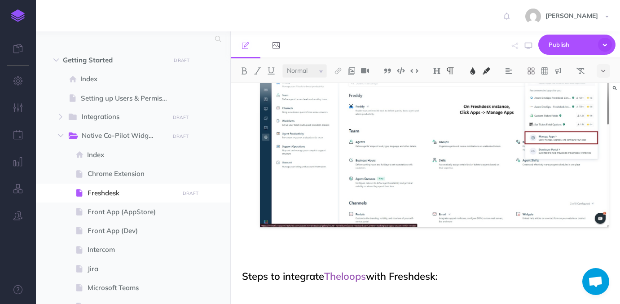
scroll to position [1505, 0]
click at [331, 241] on p at bounding box center [425, 243] width 367 height 11
click at [603, 71] on icon at bounding box center [603, 71] width 4 height 6
click at [604, 97] on img at bounding box center [604, 100] width 8 height 7
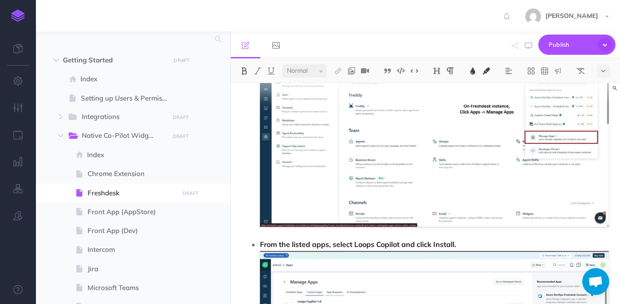
click at [349, 242] on span "From the listed apps, select Loops Copilot and click Install." at bounding box center [434, 290] width 349 height 101
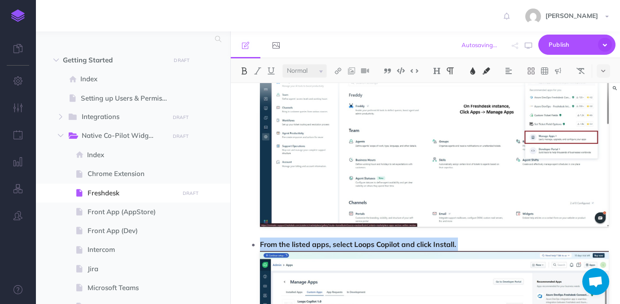
click at [243, 69] on img at bounding box center [244, 70] width 8 height 7
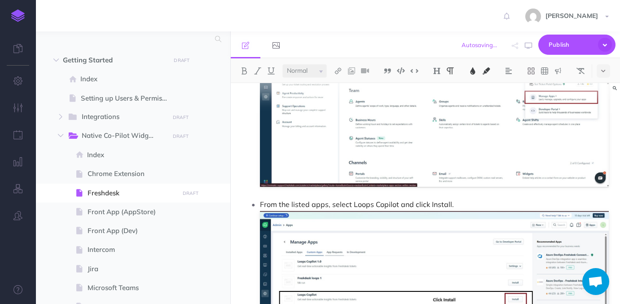
click at [478, 198] on p "From the listed apps, select Loops Copilot and click Install." at bounding box center [434, 291] width 349 height 187
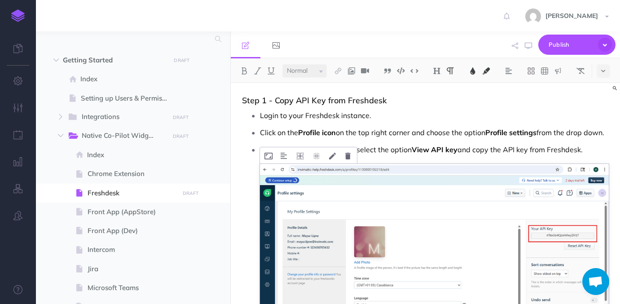
scroll to position [1906, 0]
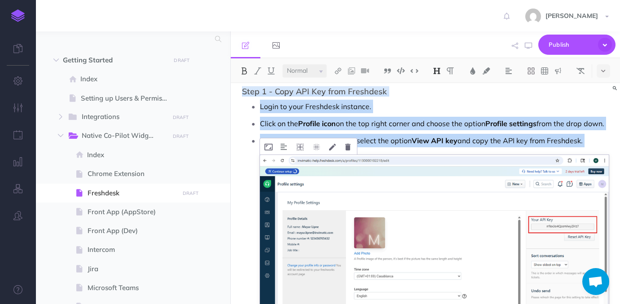
drag, startPoint x: 242, startPoint y: 93, endPoint x: 521, endPoint y: 261, distance: 325.6
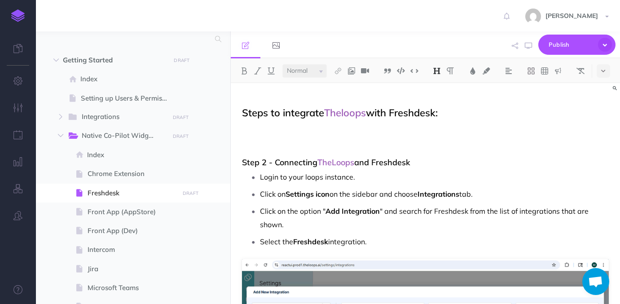
scroll to position [1822, 0]
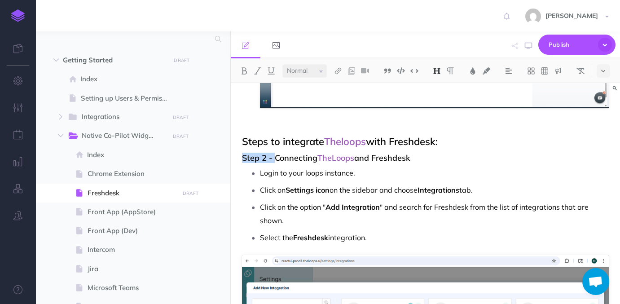
drag, startPoint x: 275, startPoint y: 157, endPoint x: 239, endPoint y: 155, distance: 36.0
drag, startPoint x: 390, startPoint y: 155, endPoint x: 239, endPoint y: 156, distance: 150.4
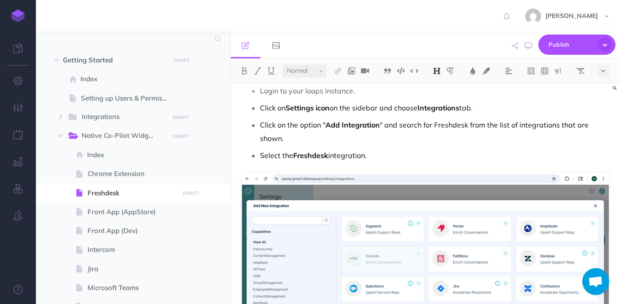
scroll to position [1875, 0]
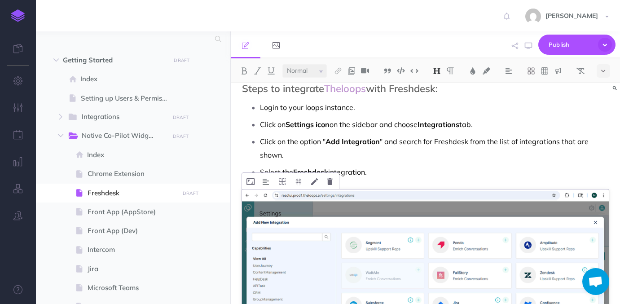
click at [408, 246] on img at bounding box center [425, 293] width 367 height 206
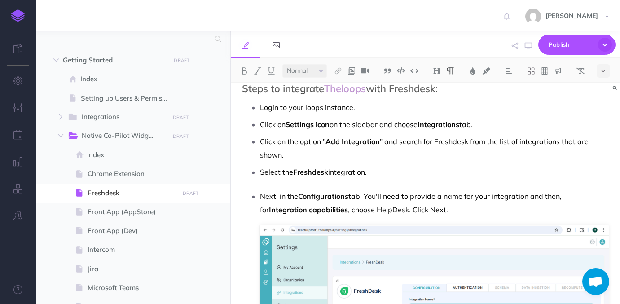
scroll to position [1946, 0]
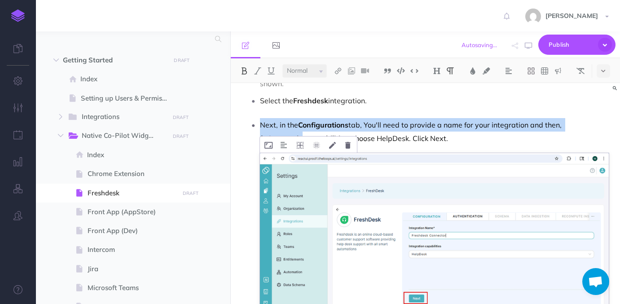
drag, startPoint x: 260, startPoint y: 124, endPoint x: 477, endPoint y: 282, distance: 268.1
click at [477, 282] on li "Next, in the Configurations tab, You'll need to provide a name for your integra…" at bounding box center [434, 234] width 349 height 232
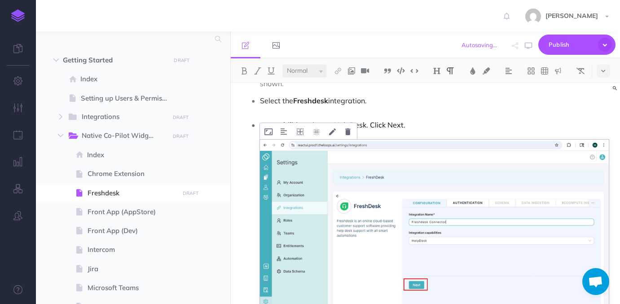
click at [433, 251] on img at bounding box center [434, 238] width 349 height 197
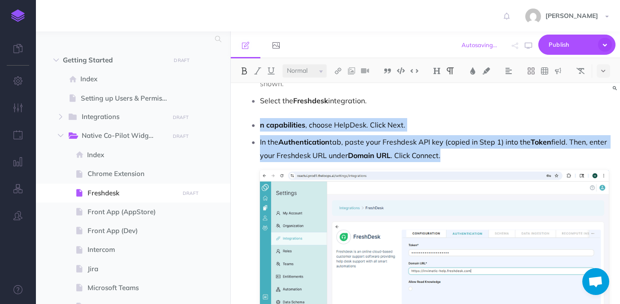
drag, startPoint x: 458, startPoint y: 159, endPoint x: 255, endPoint y: 128, distance: 205.3
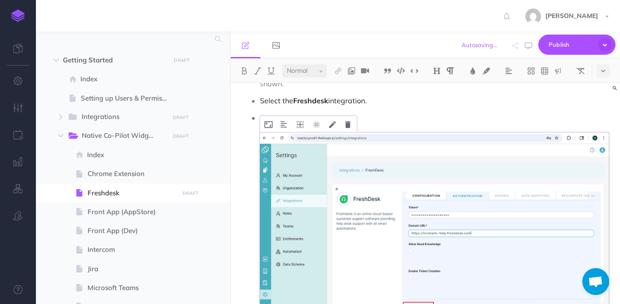
click at [332, 172] on img at bounding box center [434, 231] width 349 height 198
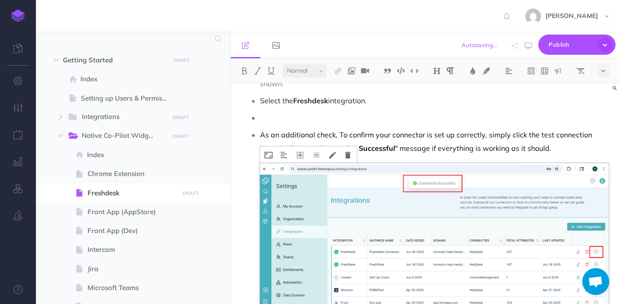
click at [478, 253] on img at bounding box center [434, 262] width 349 height 198
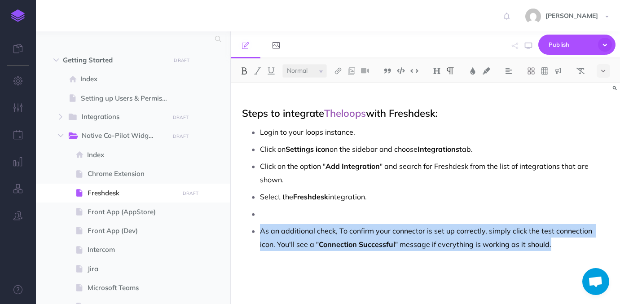
drag, startPoint x: 548, startPoint y: 250, endPoint x: 258, endPoint y: 230, distance: 290.8
click at [260, 230] on li "As an additional check, To confirm your connector is set up correctly, simply c…" at bounding box center [434, 244] width 349 height 40
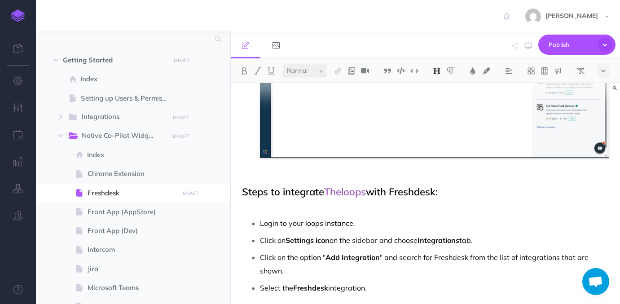
scroll to position [1771, 0]
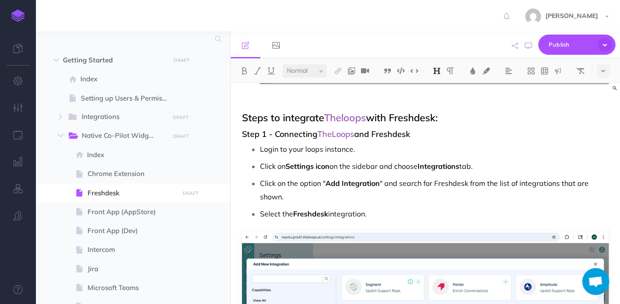
scroll to position [1845, 0]
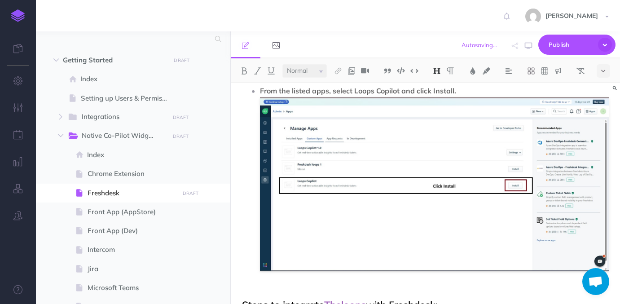
scroll to position [1615, 0]
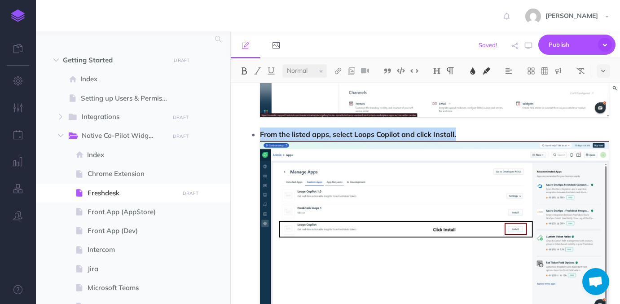
drag, startPoint x: 473, startPoint y: 133, endPoint x: 260, endPoint y: 132, distance: 212.9
click at [260, 132] on p "From the listed apps, select Loops Copilot and click Install." at bounding box center [434, 221] width 349 height 187
click at [243, 75] on button at bounding box center [244, 70] width 13 height 13
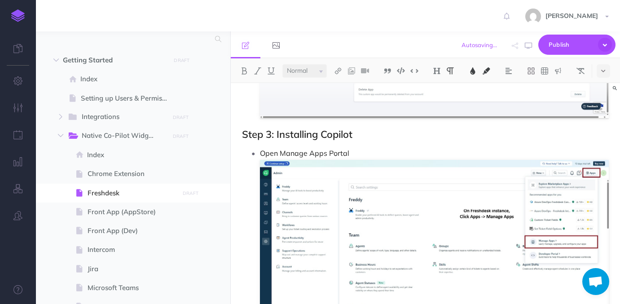
scroll to position [1391, 0]
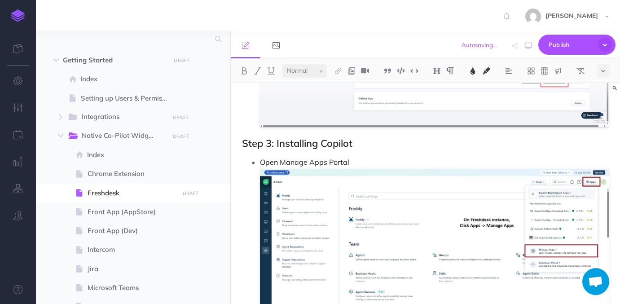
click at [354, 155] on p "Open Manage Apps Portal" at bounding box center [434, 247] width 349 height 185
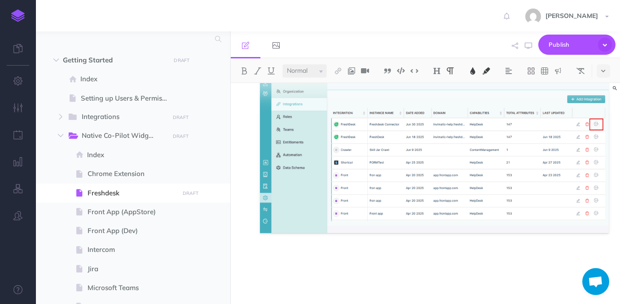
scroll to position [3136, 0]
click at [374, 260] on p at bounding box center [434, 257] width 349 height 13
click at [605, 68] on icon at bounding box center [603, 71] width 4 height 6
click at [605, 98] on img at bounding box center [604, 100] width 8 height 7
click at [602, 70] on icon at bounding box center [603, 71] width 4 height 6
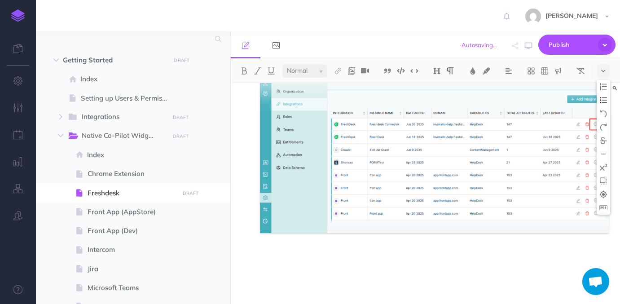
click at [607, 98] on img at bounding box center [604, 100] width 8 height 7
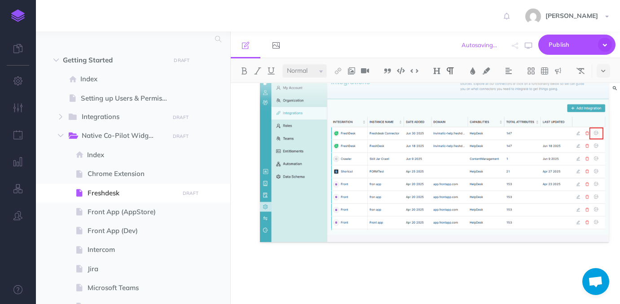
scroll to position [3127, 0]
click at [605, 68] on icon at bounding box center [603, 71] width 4 height 6
click at [604, 104] on button at bounding box center [603, 99] width 13 height 13
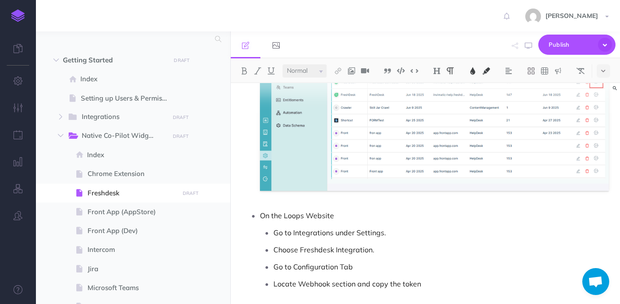
scroll to position [3205, 0]
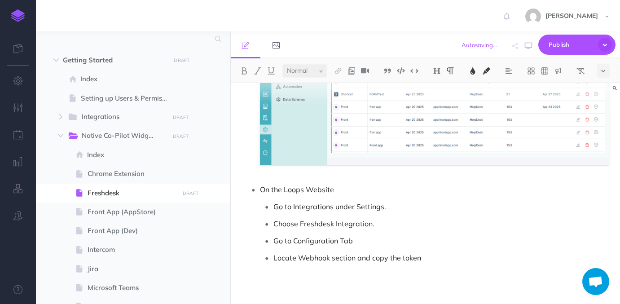
click at [277, 205] on span "Go to Integrations under Settings." at bounding box center [329, 206] width 113 height 9
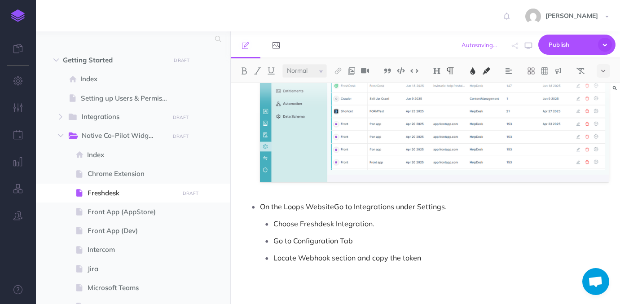
scroll to position [3188, 0]
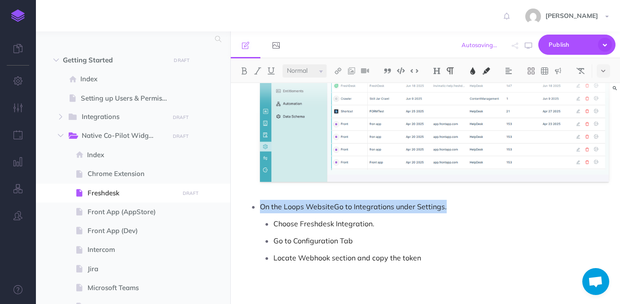
drag, startPoint x: 262, startPoint y: 205, endPoint x: 450, endPoint y: 208, distance: 188.7
click at [450, 208] on p "On the Loops WebsiteGo to Integrations under Settings." at bounding box center [434, 206] width 349 height 13
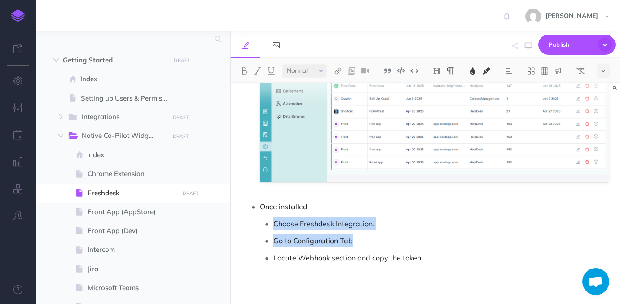
drag, startPoint x: 274, startPoint y: 224, endPoint x: 371, endPoint y: 240, distance: 98.3
click at [371, 240] on ul "Choose Freshdesk Integration. Go to Configuration Tab Locate Webhook section an…" at bounding box center [434, 241] width 349 height 48
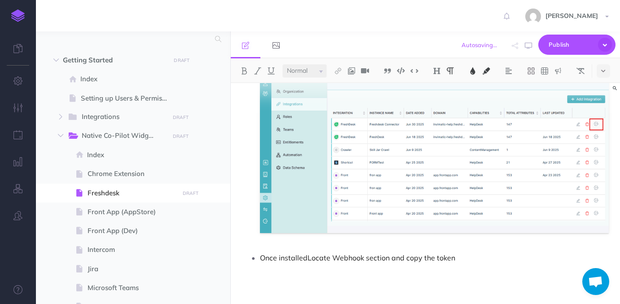
scroll to position [3136, 0]
click at [467, 261] on p "Once installed Locate Webhook section and copy the token" at bounding box center [434, 257] width 349 height 13
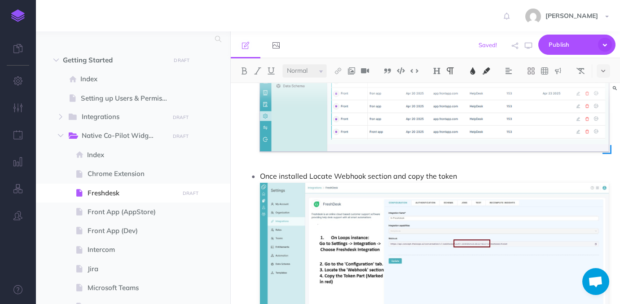
scroll to position [3308, 0]
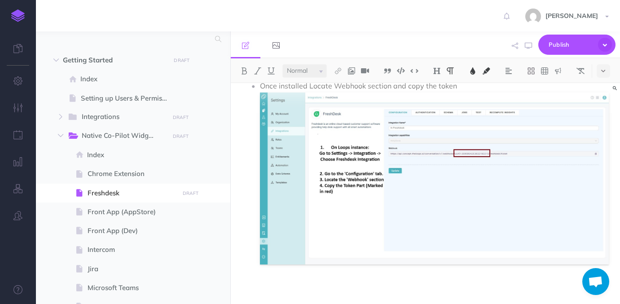
click at [314, 276] on p at bounding box center [425, 280] width 367 height 11
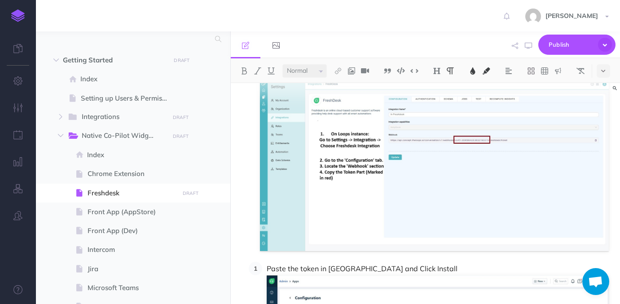
click at [607, 67] on button at bounding box center [603, 70] width 13 height 13
click at [606, 99] on img at bounding box center [604, 100] width 8 height 7
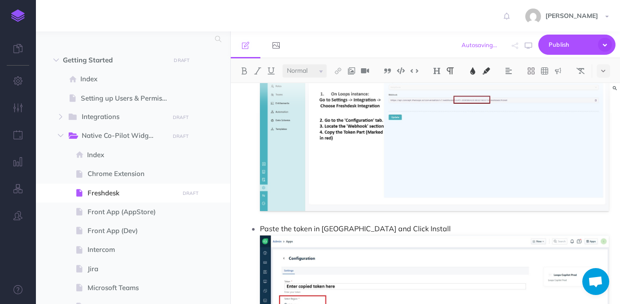
scroll to position [3471, 0]
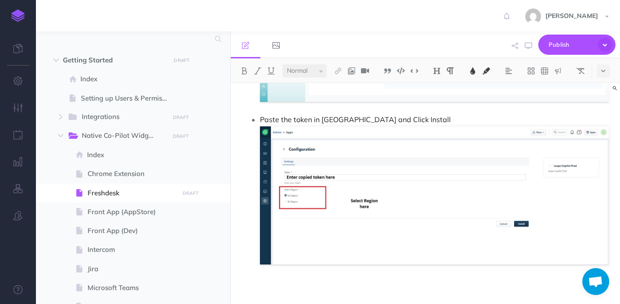
click at [313, 284] on p at bounding box center [425, 280] width 367 height 11
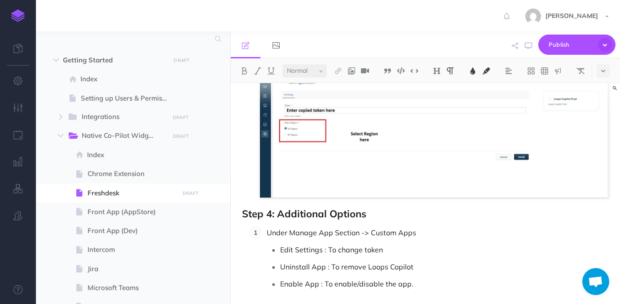
scroll to position [3564, 0]
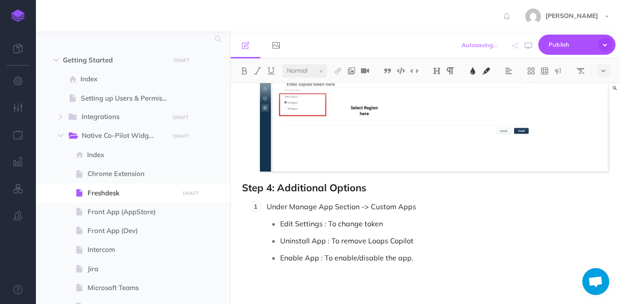
click at [292, 190] on span "Step 4: Additional Options" at bounding box center [304, 187] width 124 height 13
click at [245, 71] on img at bounding box center [244, 70] width 8 height 7
click at [316, 212] on p "Under Manage App Section -> Custom Apps" at bounding box center [438, 206] width 342 height 13
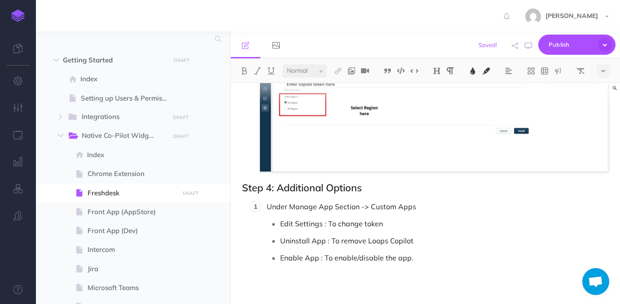
click at [266, 207] on li "Under Manage App Section -> Custom Apps Edit Settings : To change token Uninsta…" at bounding box center [435, 232] width 347 height 65
click at [605, 71] on icon at bounding box center [603, 71] width 4 height 6
click at [605, 99] on img at bounding box center [604, 100] width 8 height 7
click at [410, 260] on p "Enable App : To enable/disable the app." at bounding box center [440, 257] width 335 height 13
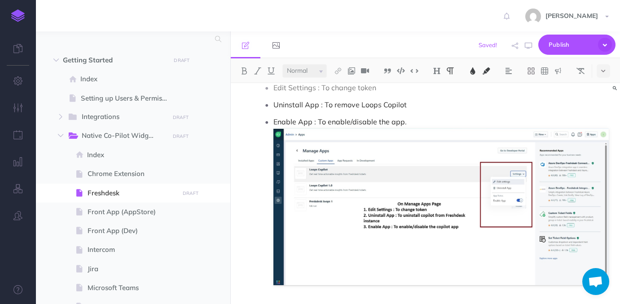
scroll to position [3700, 0]
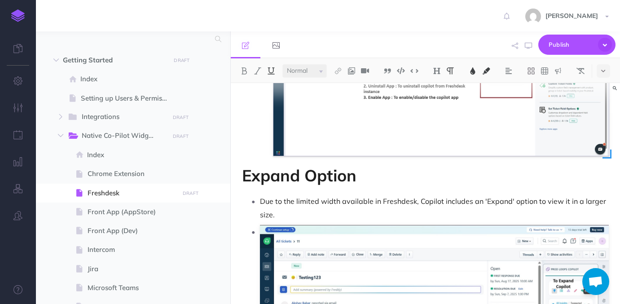
scroll to position [3902, 0]
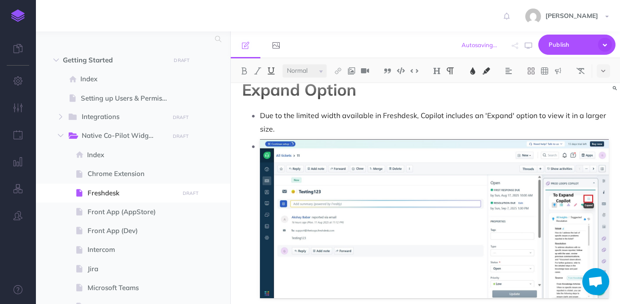
click at [260, 158] on li at bounding box center [434, 218] width 349 height 159
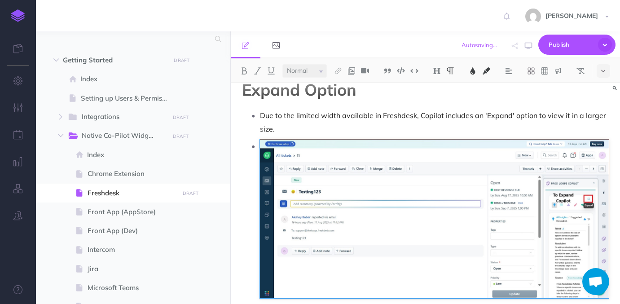
click at [260, 158] on li at bounding box center [434, 218] width 349 height 159
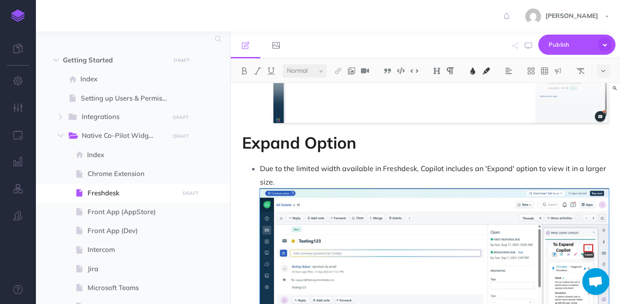
scroll to position [3839, 0]
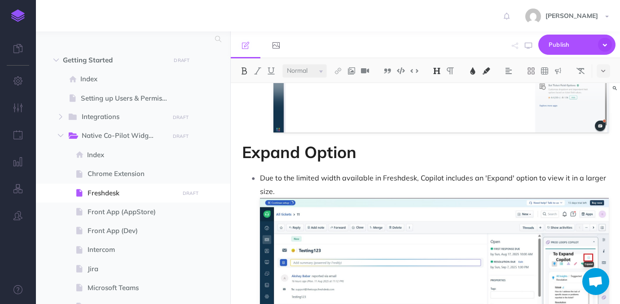
click at [295, 162] on span "Expand Option" at bounding box center [299, 152] width 115 height 20
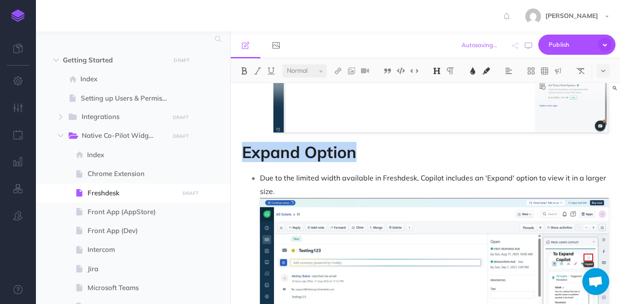
click at [295, 162] on span "Expand Option" at bounding box center [299, 152] width 115 height 20
click at [441, 68] on img at bounding box center [437, 70] width 8 height 7
click at [441, 99] on button "H2" at bounding box center [436, 99] width 13 height 13
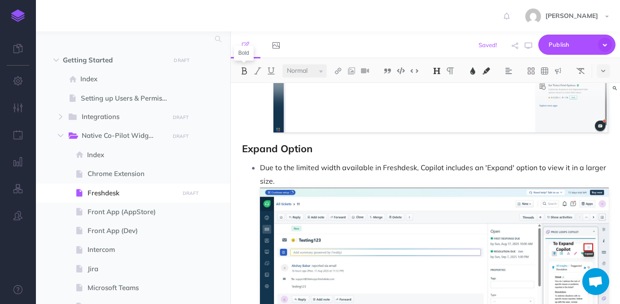
click at [245, 69] on img at bounding box center [244, 70] width 8 height 7
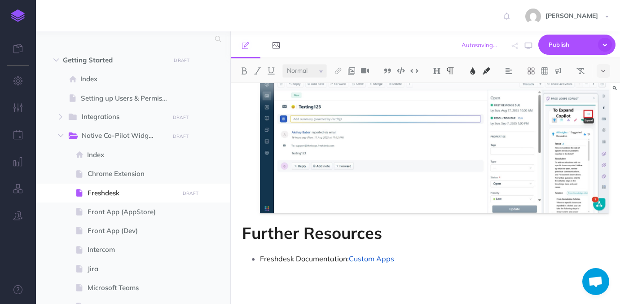
scroll to position [3987, 0]
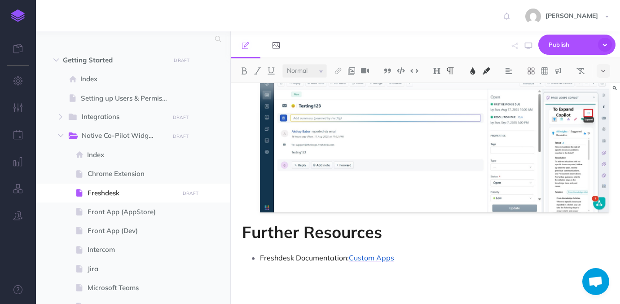
click at [331, 234] on span "Further Resources" at bounding box center [312, 232] width 140 height 20
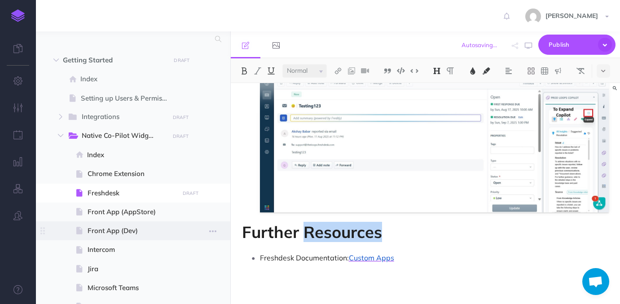
drag, startPoint x: 405, startPoint y: 261, endPoint x: 227, endPoint y: 234, distance: 179.4
click at [227, 234] on div "TheLoops Help Center Collapse all Expand all Expand to root folders [URL][DOMAI…" at bounding box center [328, 167] width 584 height 273
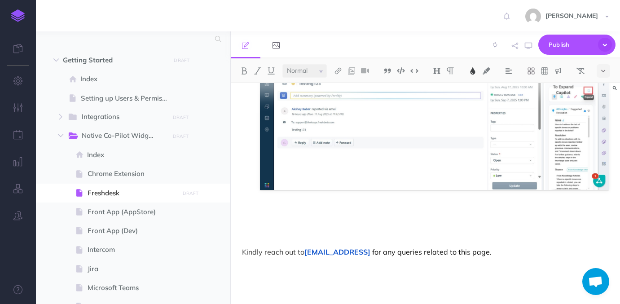
scroll to position [4012, 0]
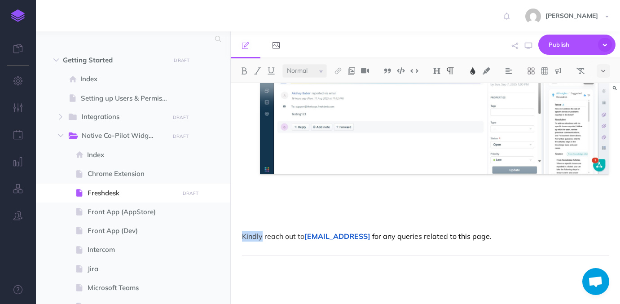
drag, startPoint x: 261, startPoint y: 250, endPoint x: 233, endPoint y: 250, distance: 28.3
click at [508, 242] on p "Kindly reach out to [EMAIL_ADDRESS] for any queries related to this page." at bounding box center [425, 236] width 367 height 11
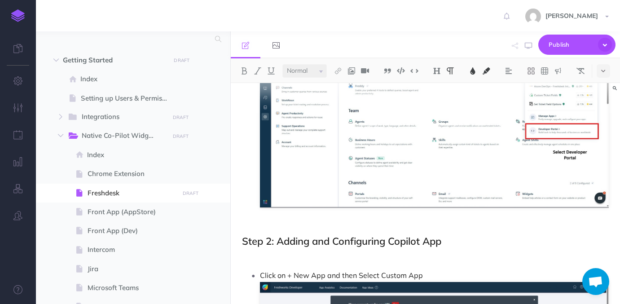
scroll to position [0, 0]
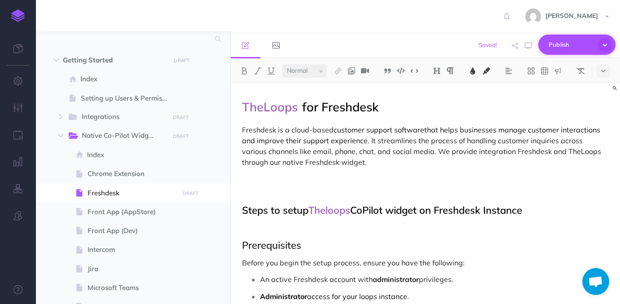
click at [578, 46] on span "Publish" at bounding box center [571, 45] width 45 height 14
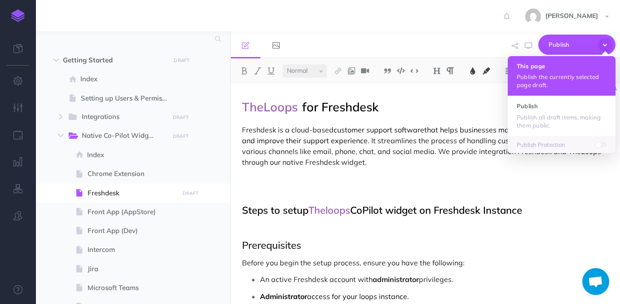
click at [553, 82] on p "Publish the currently selected page draft." at bounding box center [562, 81] width 90 height 16
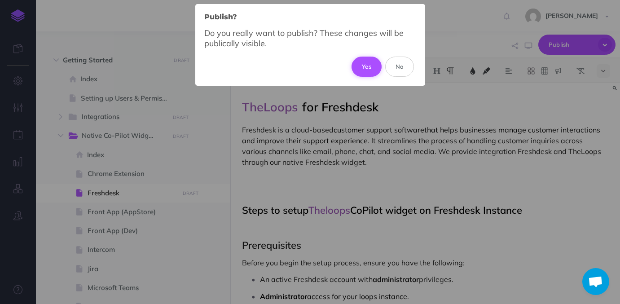
click at [363, 60] on button "Yes" at bounding box center [367, 67] width 30 height 20
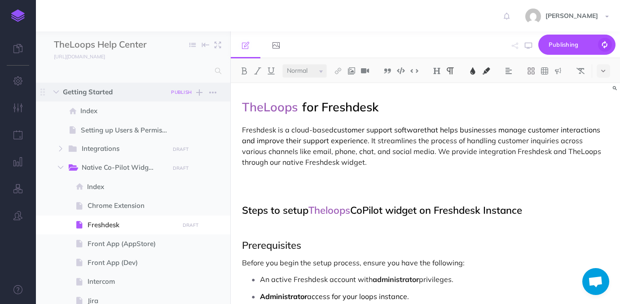
click at [182, 92] on small "PUBLISH" at bounding box center [181, 92] width 21 height 6
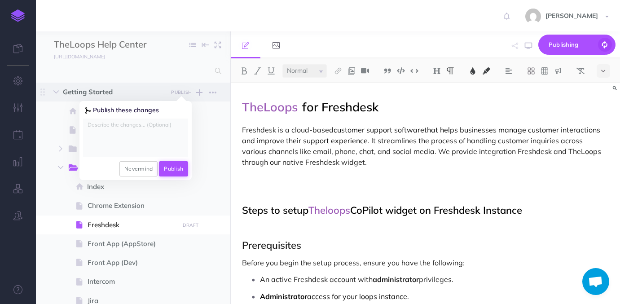
click at [179, 169] on button "Publish" at bounding box center [173, 168] width 29 height 15
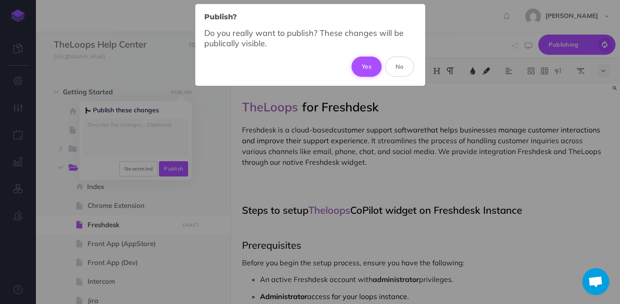
click at [360, 65] on button "Yes" at bounding box center [367, 67] width 30 height 20
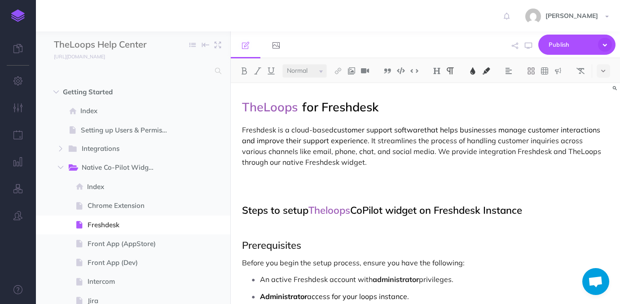
select select "small"
